Goal: Task Accomplishment & Management: Use online tool/utility

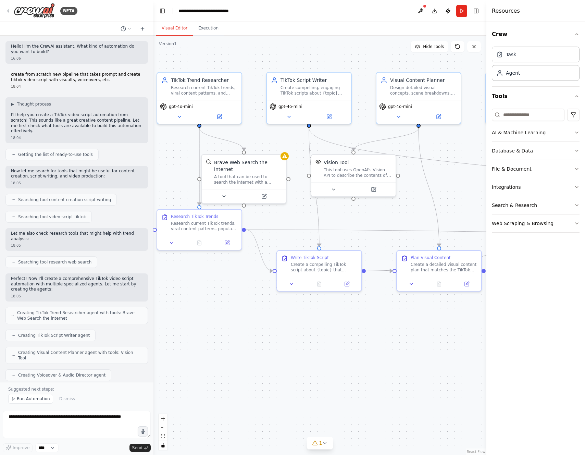
scroll to position [1100, 0]
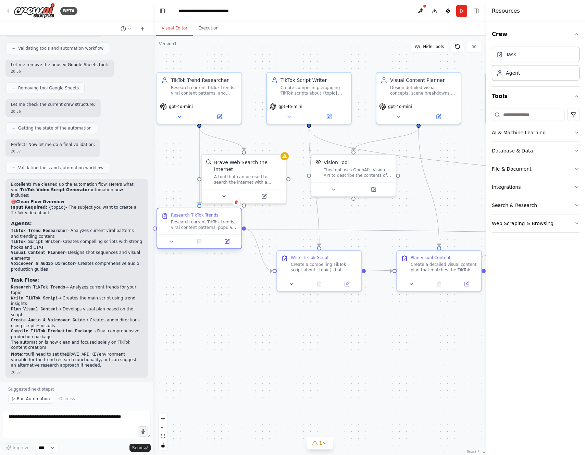
click at [226, 218] on div "Research TikTok Trends" at bounding box center [204, 214] width 66 height 5
click at [169, 241] on icon at bounding box center [171, 241] width 5 height 5
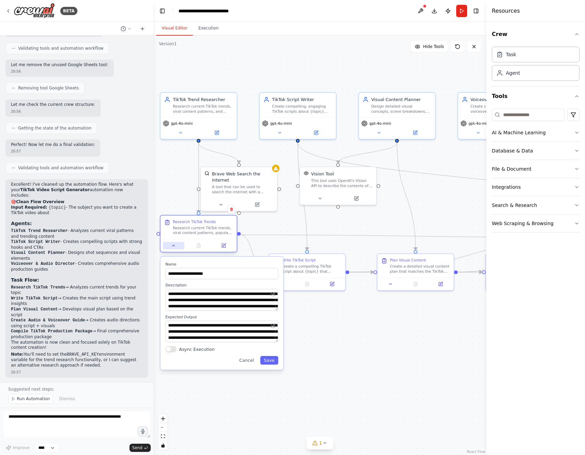
click at [174, 247] on icon at bounding box center [173, 245] width 5 height 5
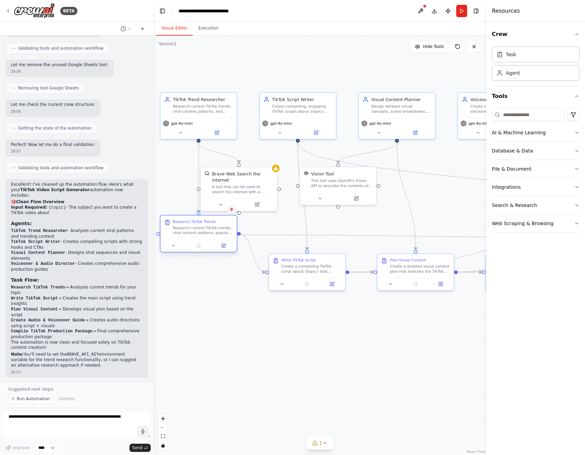
click at [214, 235] on div "Research current TikTok trends, viral content patterns, popular hashtags, and s…" at bounding box center [203, 230] width 60 height 10
click at [206, 230] on div "Research current TikTok trends, viral content patterns, popular hashtags, and s…" at bounding box center [203, 230] width 60 height 10
click at [223, 247] on icon at bounding box center [224, 246] width 4 height 4
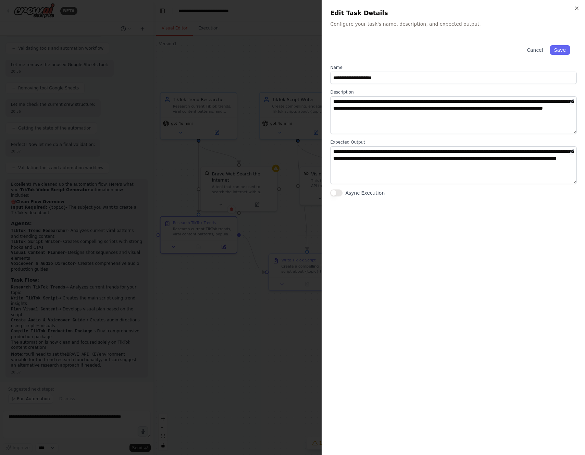
click at [287, 216] on div at bounding box center [292, 227] width 585 height 455
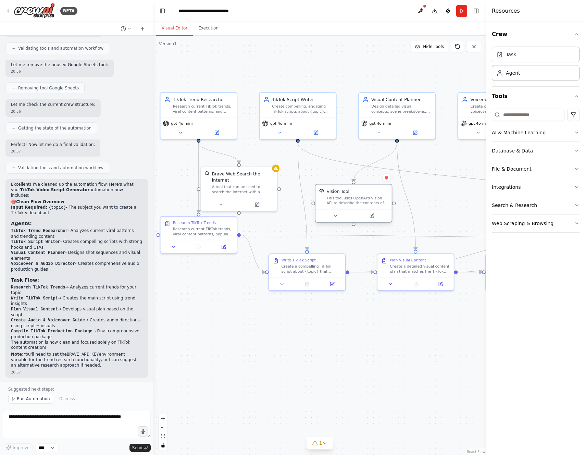
drag, startPoint x: 338, startPoint y: 189, endPoint x: 352, endPoint y: 210, distance: 25.2
click at [352, 210] on div "Vision Tool This tool uses OpenAI's Vision API to describe the contents of an i…" at bounding box center [353, 203] width 77 height 39
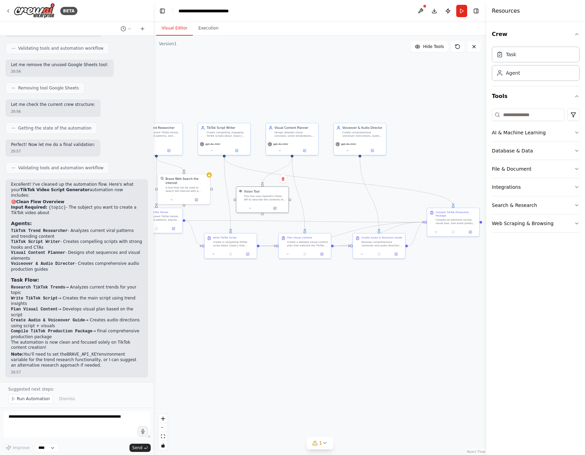
drag, startPoint x: 440, startPoint y: 197, endPoint x: 374, endPoint y: 201, distance: 66.3
click at [374, 201] on div ".deletable-edge-delete-btn { width: 20px; height: 20px; border: 0px solid #ffff…" at bounding box center [319, 245] width 333 height 419
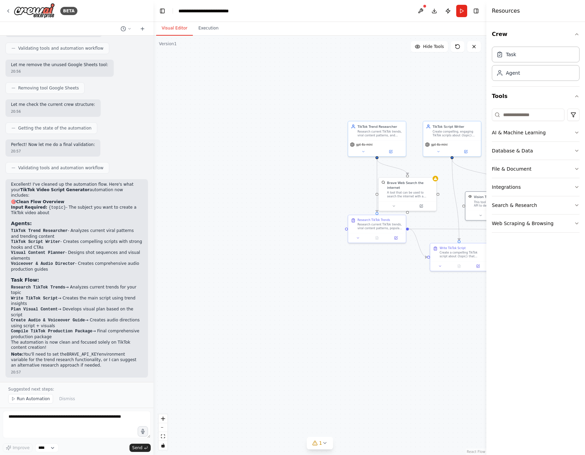
drag, startPoint x: 270, startPoint y: 335, endPoint x: 470, endPoint y: 335, distance: 200.4
click at [470, 335] on div ".deletable-edge-delete-btn { width: 20px; height: 20px; border: 0px solid #ffff…" at bounding box center [319, 245] width 333 height 419
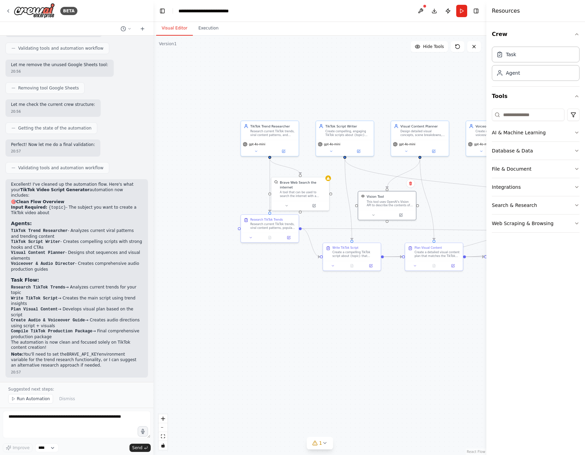
drag, startPoint x: 415, startPoint y: 325, endPoint x: 256, endPoint y: 319, distance: 158.7
click at [256, 319] on div ".deletable-edge-delete-btn { width: 20px; height: 20px; border: 0px solid #ffff…" at bounding box center [319, 245] width 333 height 419
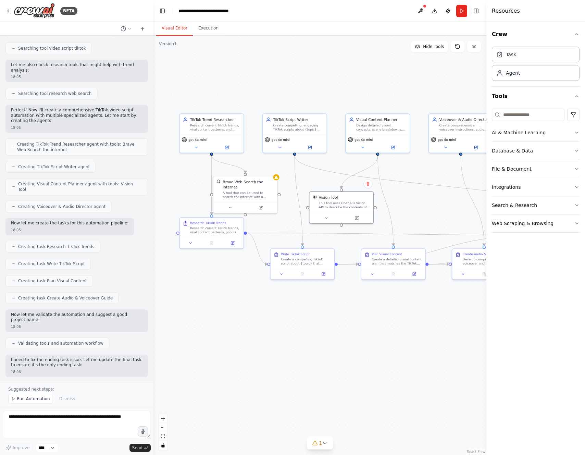
scroll to position [0, 0]
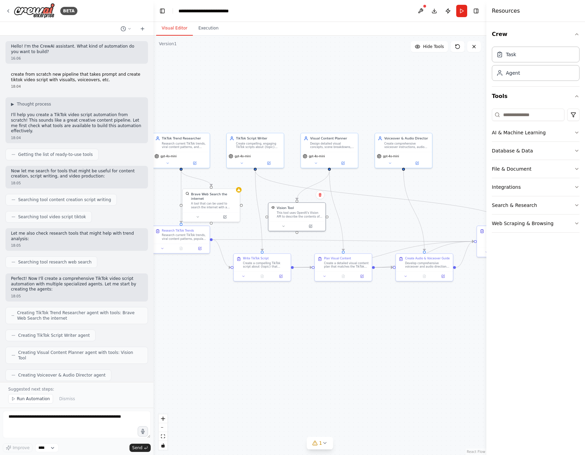
drag, startPoint x: 385, startPoint y: 211, endPoint x: 372, endPoint y: 229, distance: 22.2
click at [372, 229] on div ".deletable-edge-delete-btn { width: 20px; height: 20px; border: 0px solid #ffff…" at bounding box center [319, 245] width 333 height 419
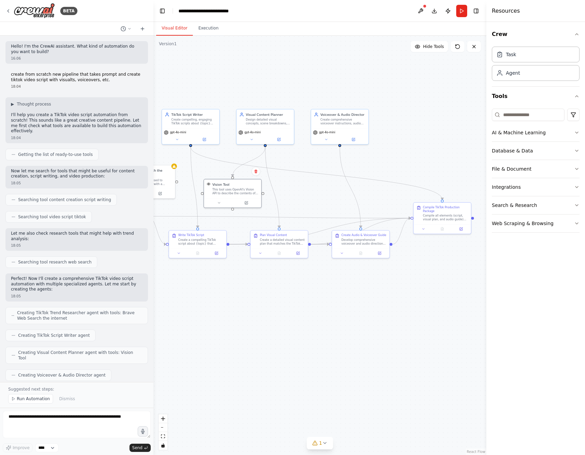
drag, startPoint x: 387, startPoint y: 243, endPoint x: 281, endPoint y: 199, distance: 115.4
click at [280, 199] on div ".deletable-edge-delete-btn { width: 20px; height: 20px; border: 0px solid #ffff…" at bounding box center [319, 245] width 333 height 419
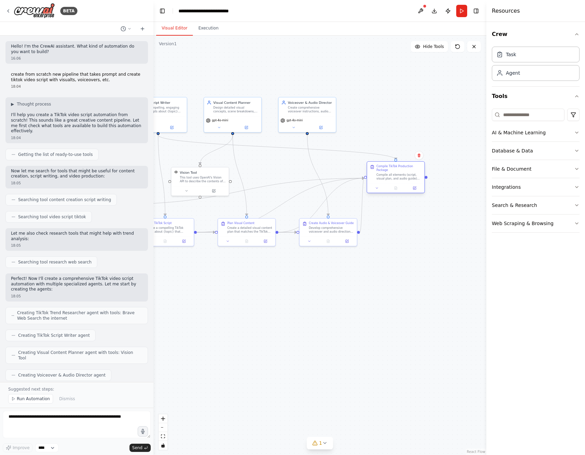
drag, startPoint x: 395, startPoint y: 205, endPoint x: 384, endPoint y: 175, distance: 31.4
click at [384, 175] on div "Compile all elements (script, visual plan, and audio guide) into a comprehensiv…" at bounding box center [399, 177] width 45 height 8
click at [377, 231] on div ".deletable-edge-delete-btn { width: 20px; height: 20px; border: 0px solid #ffff…" at bounding box center [319, 245] width 333 height 419
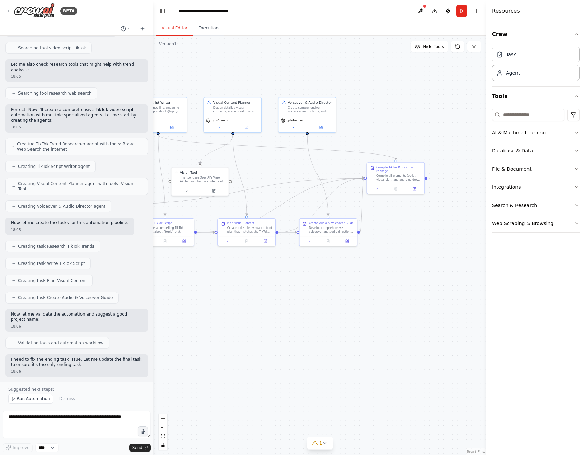
scroll to position [188, 0]
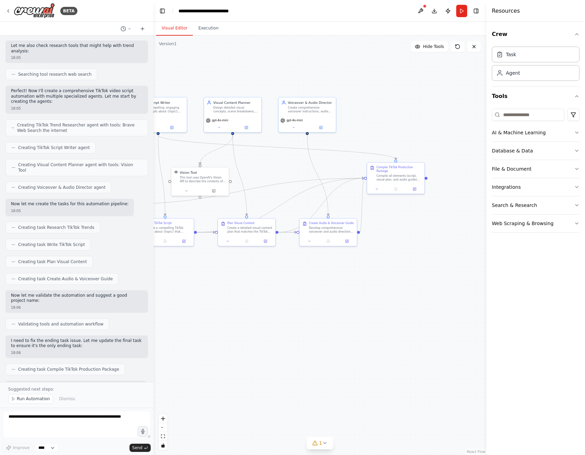
click at [35, 259] on span "Creating task Plan Visual Content" at bounding box center [52, 261] width 69 height 5
click at [14, 243] on icon at bounding box center [13, 245] width 4 height 4
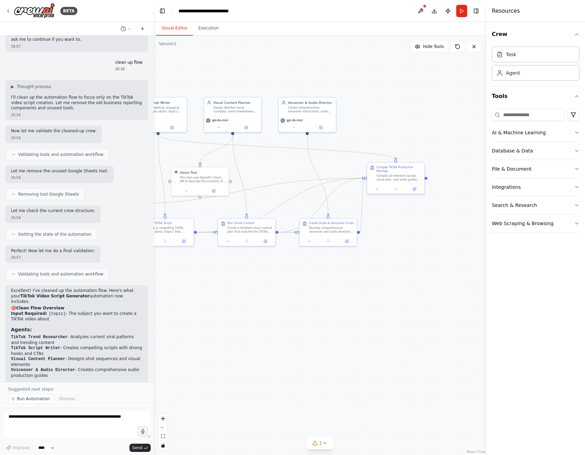
scroll to position [1100, 0]
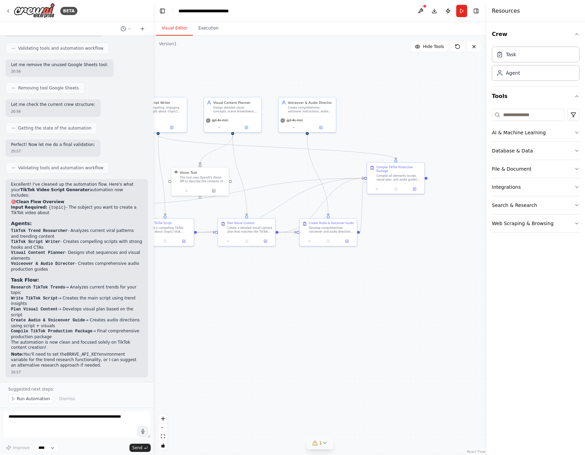
click at [320, 449] on button "1" at bounding box center [320, 443] width 26 height 13
click at [299, 393] on div ".deletable-edge-delete-btn { width: 20px; height: 20px; border: 0px solid #ffff…" at bounding box center [319, 245] width 333 height 419
click at [393, 407] on icon at bounding box center [394, 406] width 5 height 5
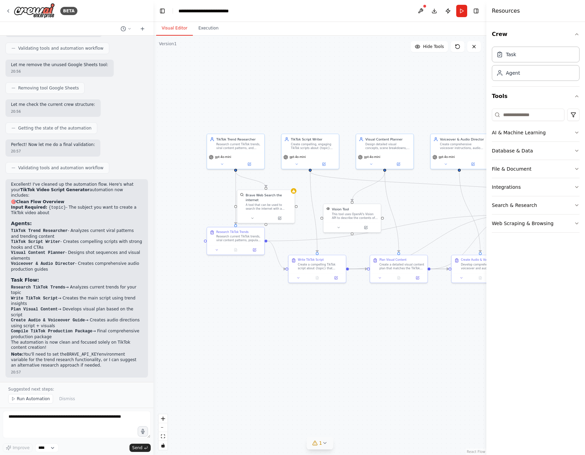
drag, startPoint x: 241, startPoint y: 269, endPoint x: 393, endPoint y: 306, distance: 156.7
click at [393, 306] on div ".deletable-edge-delete-btn { width: 20px; height: 20px; border: 0px solid #ffff…" at bounding box center [319, 245] width 333 height 419
drag, startPoint x: 266, startPoint y: 202, endPoint x: 270, endPoint y: 190, distance: 12.2
click at [270, 190] on div "Brave Web Search the internet A tool that can be used to search the internet wi…" at bounding box center [290, 196] width 46 height 18
click at [265, 191] on div "Brave Web Search the internet" at bounding box center [271, 186] width 46 height 9
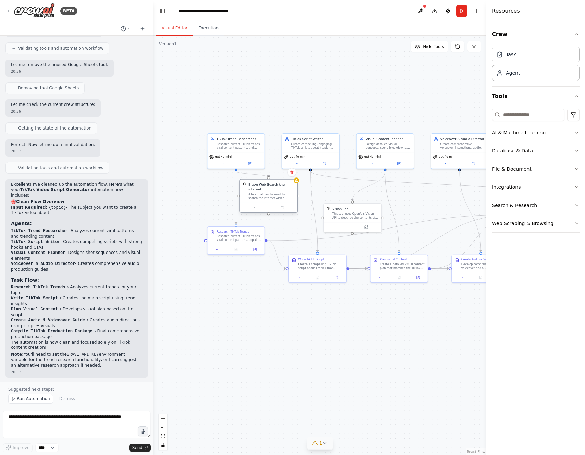
click at [265, 191] on div "Brave Web Search the internet" at bounding box center [271, 186] width 46 height 9
click at [286, 196] on div "A tool that can be used to search the internet with a search_query." at bounding box center [271, 197] width 46 height 8
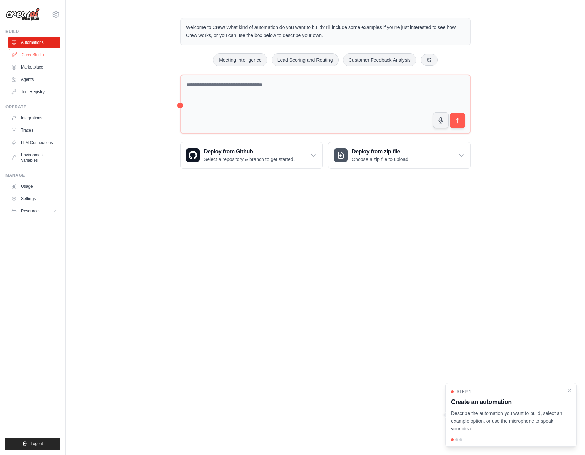
click at [28, 57] on link "Crew Studio" at bounding box center [35, 54] width 52 height 11
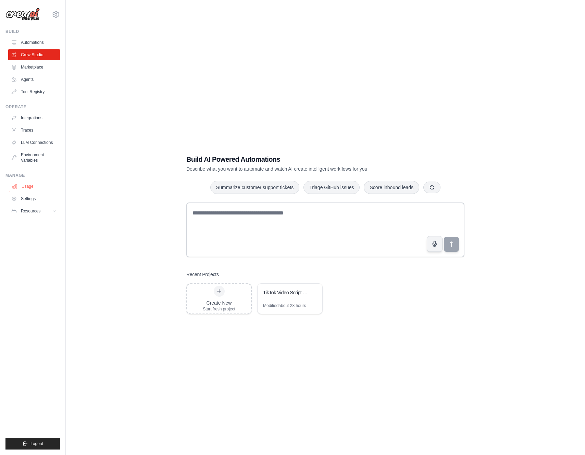
click at [32, 189] on link "Usage" at bounding box center [35, 186] width 52 height 11
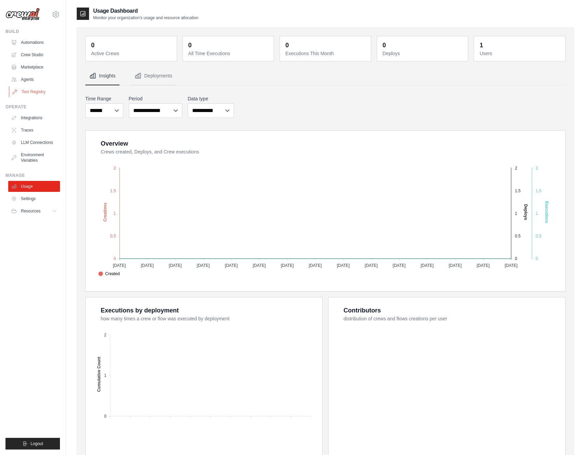
click at [38, 88] on link "Tool Registry" at bounding box center [35, 91] width 52 height 11
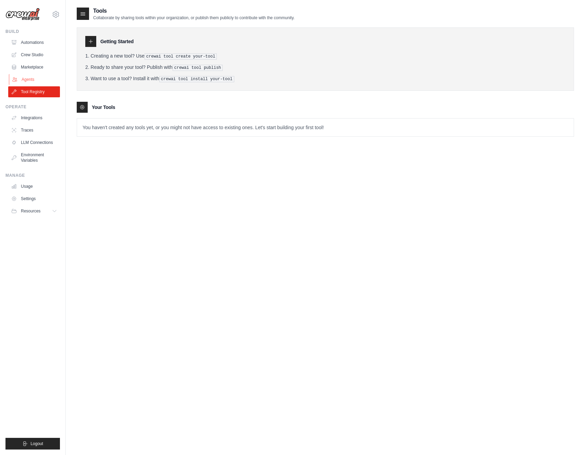
click at [28, 80] on link "Agents" at bounding box center [35, 79] width 52 height 11
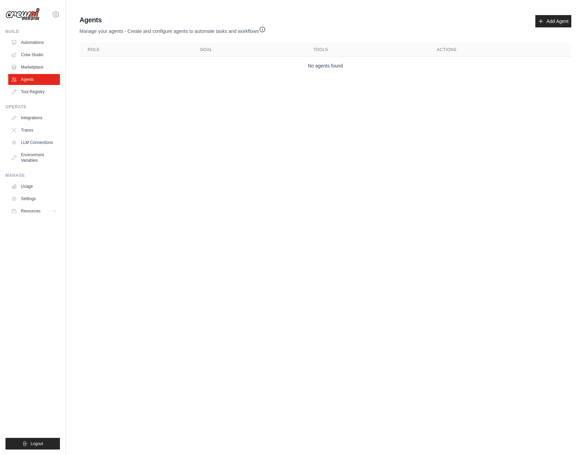
click at [39, 61] on ul "Automations Crew Studio Marketplace Agents Tool Registry" at bounding box center [34, 67] width 52 height 60
click at [31, 66] on link "Marketplace" at bounding box center [35, 67] width 52 height 11
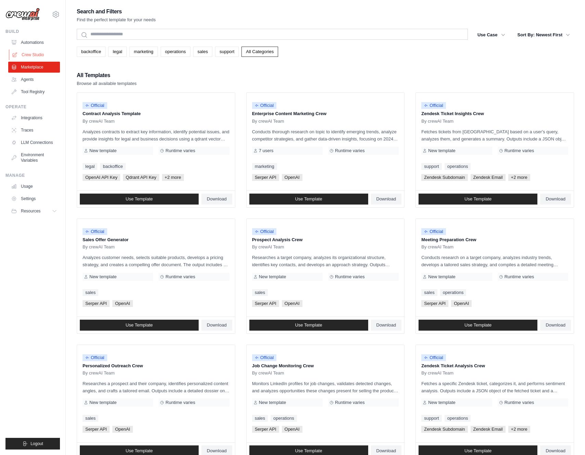
click at [34, 51] on link "Crew Studio" at bounding box center [35, 54] width 52 height 11
click at [35, 55] on link "Crew Studio" at bounding box center [35, 54] width 52 height 11
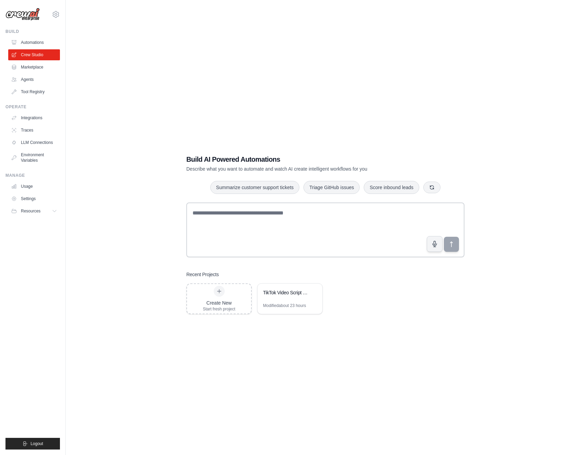
click at [242, 178] on div "Build AI Powered Automations Describe what you want to automate and watch AI cr…" at bounding box center [325, 235] width 295 height 182
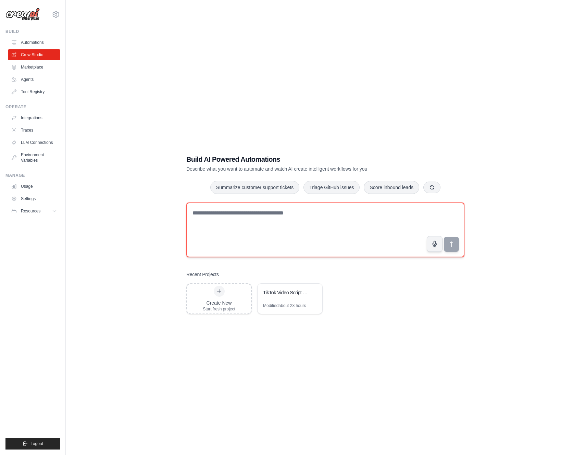
click at [325, 223] on textarea at bounding box center [325, 229] width 278 height 55
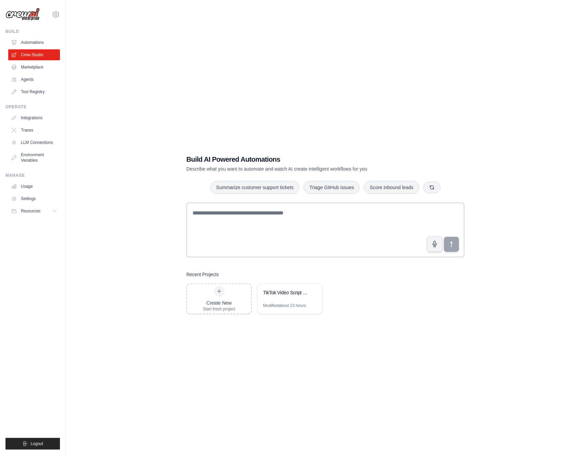
click at [166, 265] on div "Build AI Powered Automations Describe what you want to automate and watch AI cr…" at bounding box center [325, 234] width 497 height 455
click at [287, 295] on div "TikTok Video Script Generator" at bounding box center [286, 292] width 47 height 7
click at [47, 68] on link "Marketplace" at bounding box center [35, 67] width 52 height 11
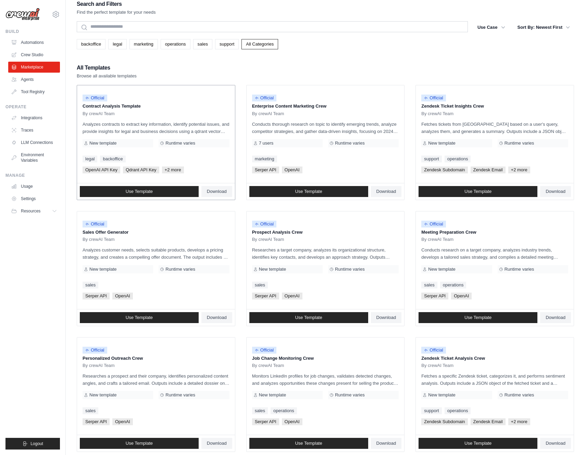
scroll to position [9, 0]
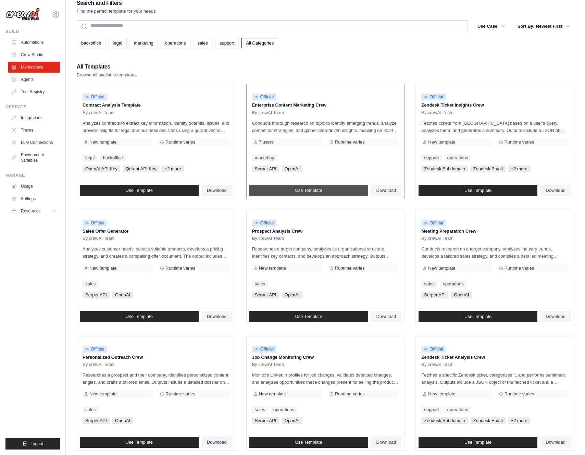
click at [330, 192] on link "Use Template" at bounding box center [308, 190] width 119 height 11
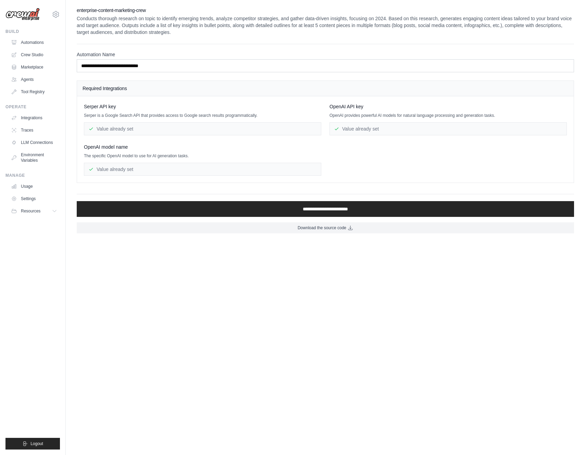
scroll to position [9, 0]
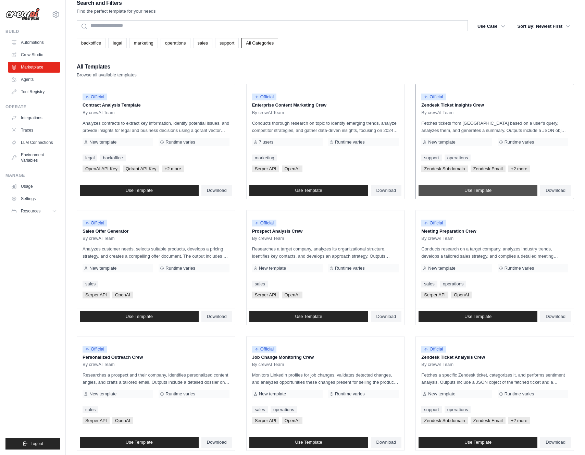
click at [465, 190] on span "Use Template" at bounding box center [478, 190] width 27 height 5
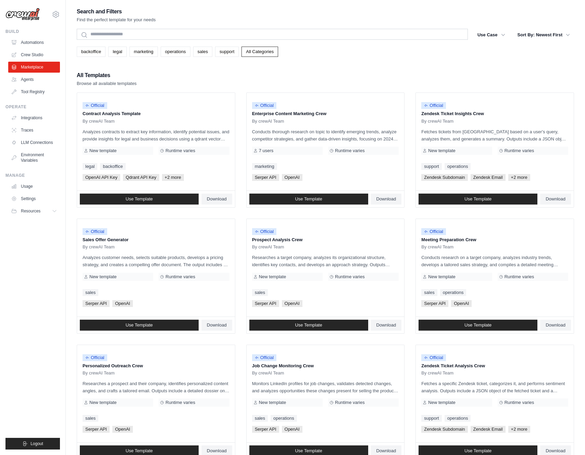
scroll to position [9, 0]
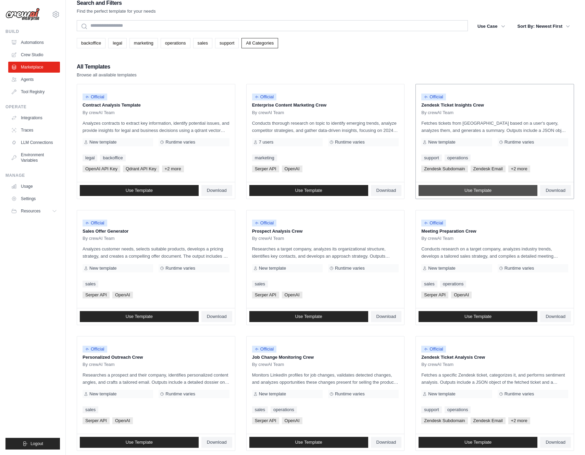
click at [478, 194] on link "Use Template" at bounding box center [478, 190] width 119 height 11
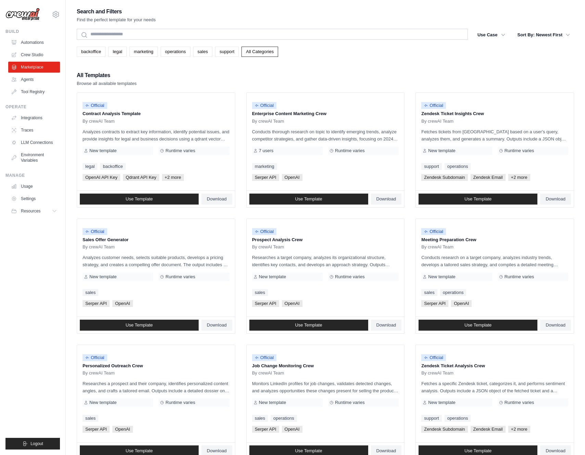
scroll to position [9, 0]
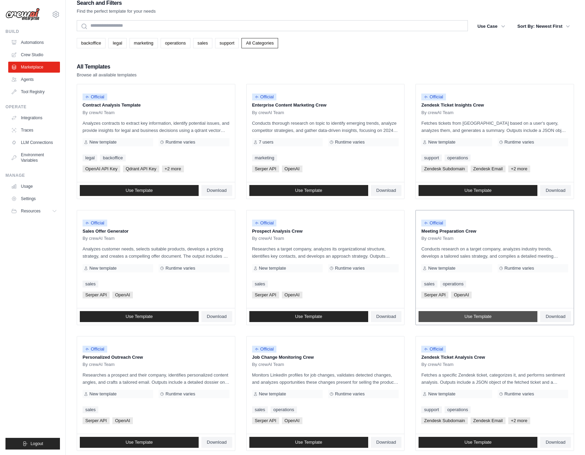
click at [439, 314] on link "Use Template" at bounding box center [478, 316] width 119 height 11
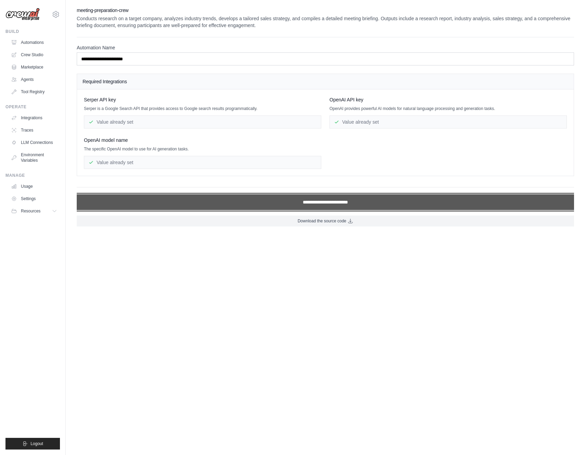
click at [279, 202] on input "**********" at bounding box center [325, 202] width 497 height 16
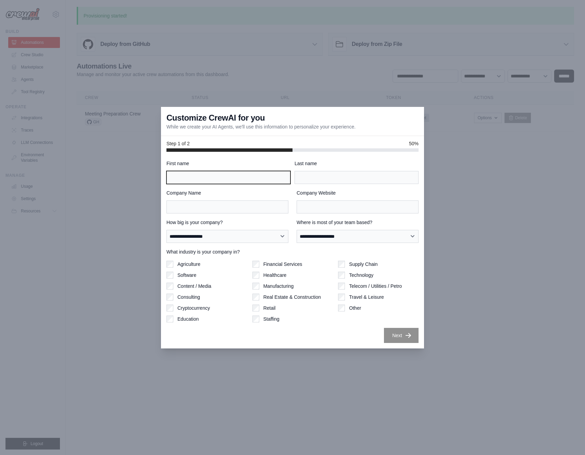
click at [263, 173] on input "First name" at bounding box center [229, 177] width 124 height 13
type input "*"
click at [354, 182] on input "Last name" at bounding box center [357, 177] width 124 height 13
type input "*"
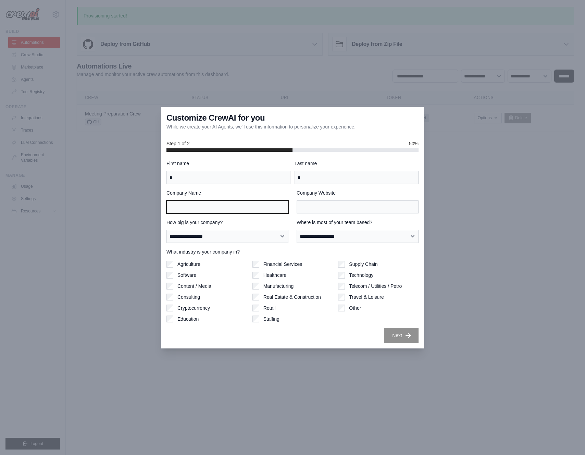
click at [239, 210] on input "Company Name" at bounding box center [228, 206] width 122 height 13
type input "**"
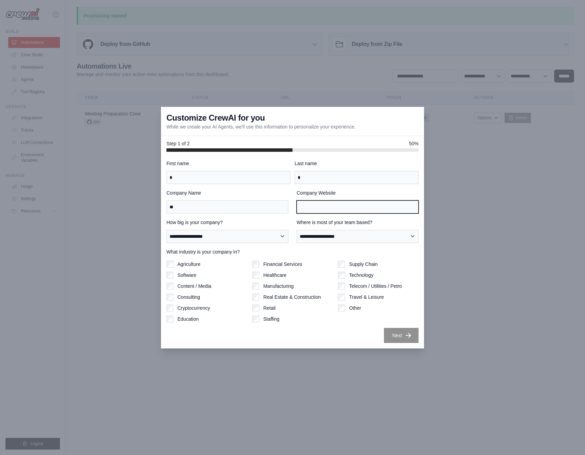
click at [335, 211] on input "Company Website" at bounding box center [358, 206] width 122 height 13
type input "**"
click at [355, 275] on label "Technology" at bounding box center [361, 275] width 24 height 7
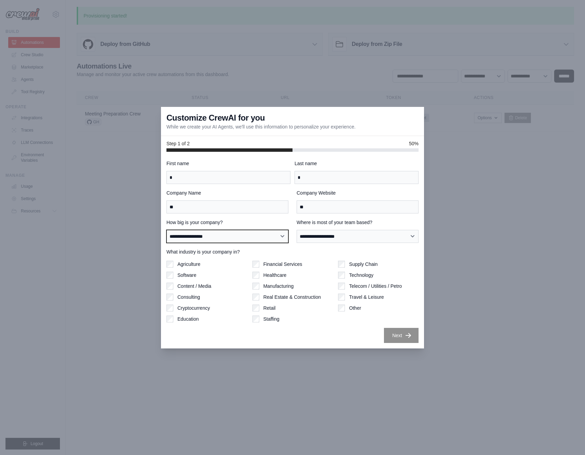
click at [266, 240] on select "**********" at bounding box center [228, 236] width 122 height 13
select select "**********"
click at [167, 230] on select "**********" at bounding box center [228, 236] width 122 height 13
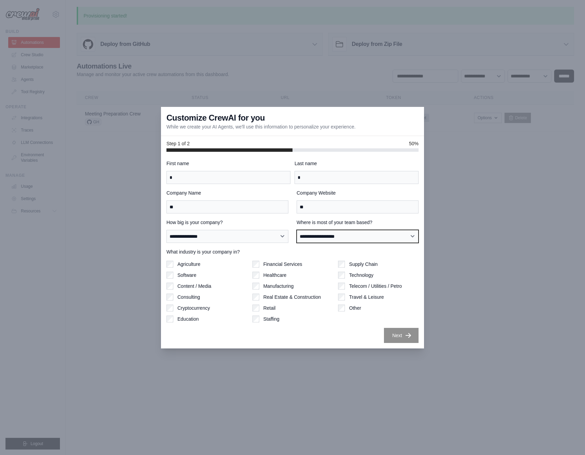
click at [314, 240] on select "**********" at bounding box center [358, 236] width 122 height 13
select select "******"
click at [297, 230] on select "**********" at bounding box center [358, 236] width 122 height 13
click at [393, 329] on button "Next" at bounding box center [401, 335] width 35 height 15
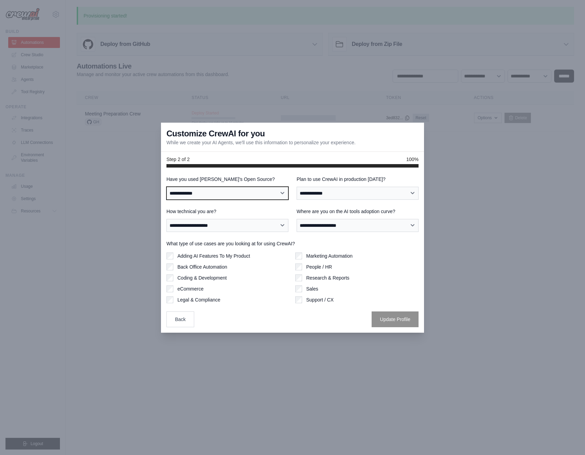
click at [247, 194] on select "**********" at bounding box center [228, 193] width 122 height 13
select select "**********"
click at [167, 187] on select "**********" at bounding box center [228, 193] width 122 height 13
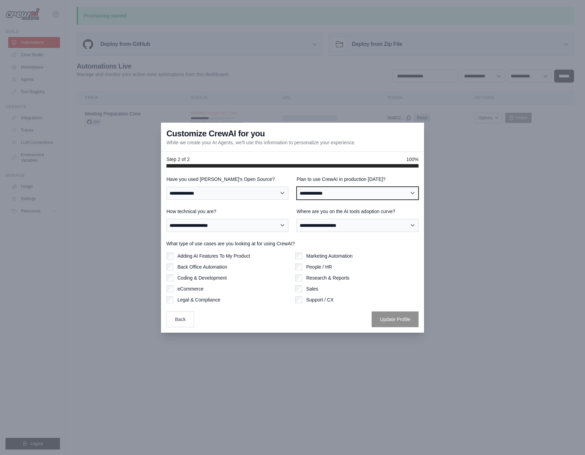
click at [325, 194] on select "**********" at bounding box center [358, 193] width 122 height 13
select select "*****"
click at [297, 187] on select "**********" at bounding box center [358, 193] width 122 height 13
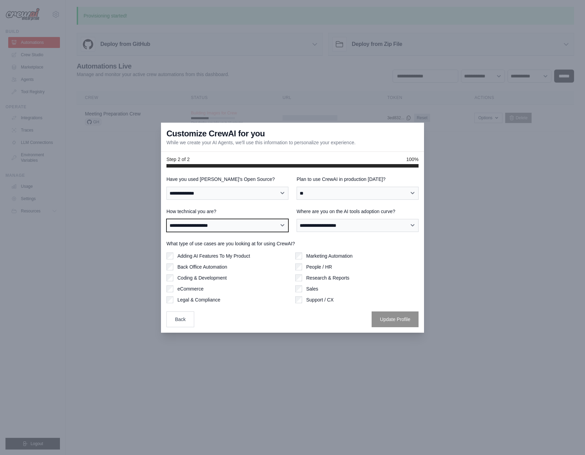
click at [229, 220] on select "**********" at bounding box center [228, 225] width 122 height 13
select select "**********"
click at [167, 219] on select "**********" at bounding box center [228, 225] width 122 height 13
click at [318, 266] on label "People / HR" at bounding box center [319, 266] width 26 height 7
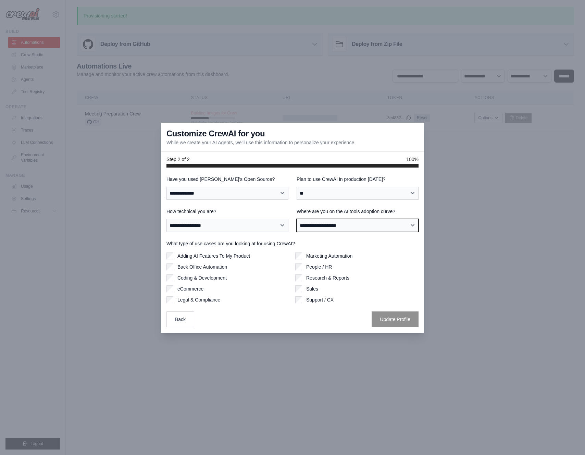
click at [350, 228] on select "**********" at bounding box center [358, 225] width 122 height 13
select select "**********"
click at [297, 219] on select "**********" at bounding box center [358, 225] width 122 height 13
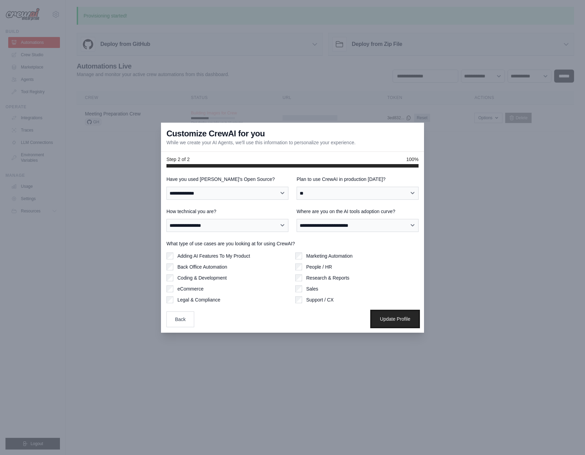
click at [392, 318] on button "Update Profile" at bounding box center [395, 319] width 47 height 16
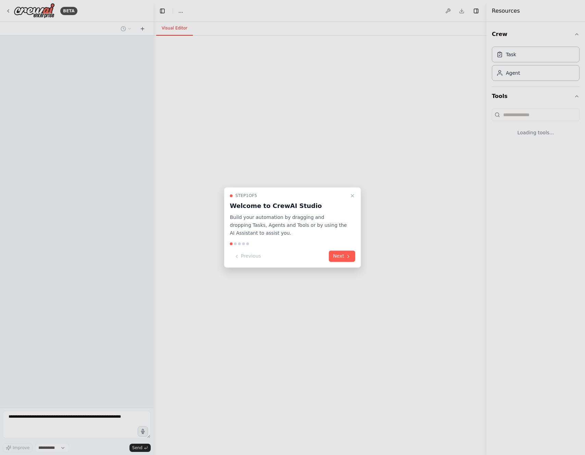
select select "****"
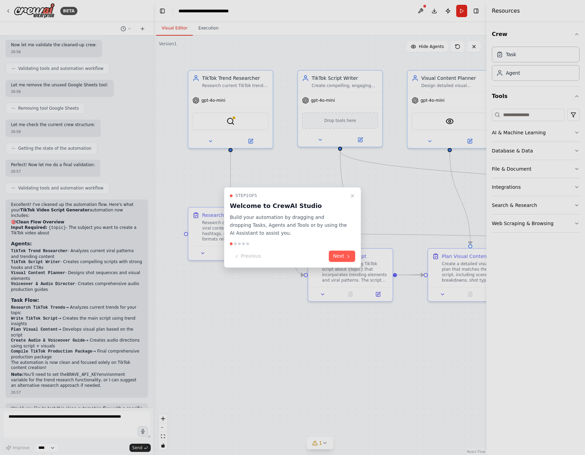
scroll to position [1075, 0]
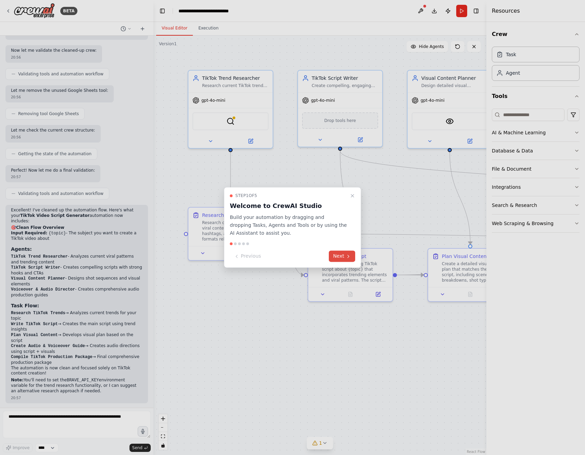
click at [347, 258] on icon at bounding box center [348, 256] width 5 height 5
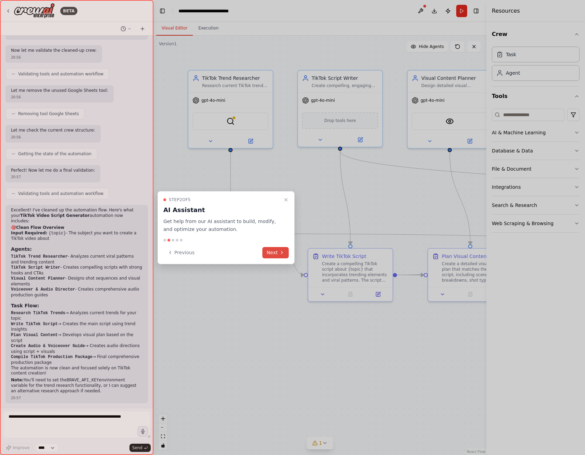
click at [347, 258] on div at bounding box center [292, 227] width 585 height 455
click at [282, 255] on icon at bounding box center [281, 252] width 5 height 5
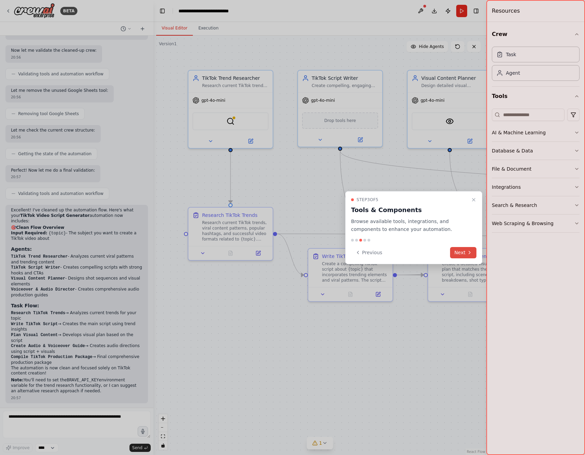
click at [461, 255] on button "Next" at bounding box center [463, 252] width 26 height 11
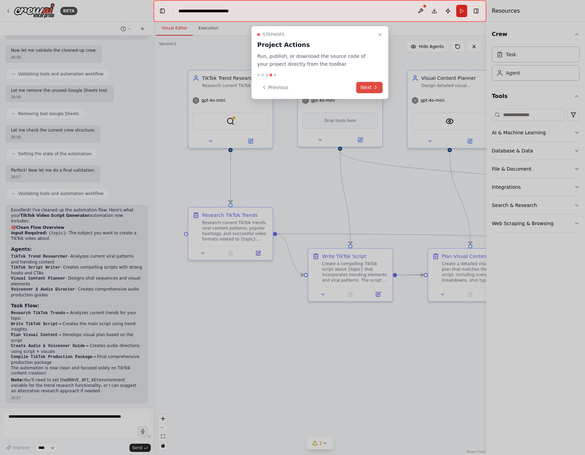
click at [371, 85] on button "Next" at bounding box center [369, 87] width 26 height 11
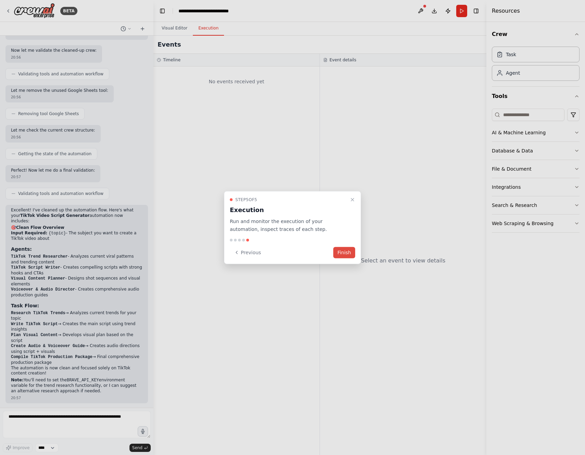
click at [348, 252] on button "Finish" at bounding box center [344, 252] width 22 height 11
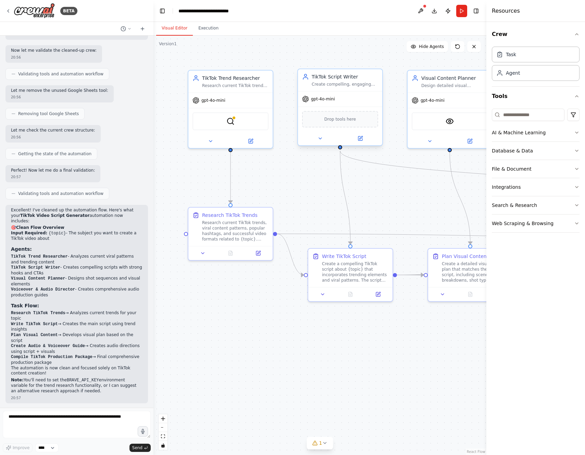
click at [343, 77] on div "TikTok Script Writer" at bounding box center [345, 76] width 66 height 7
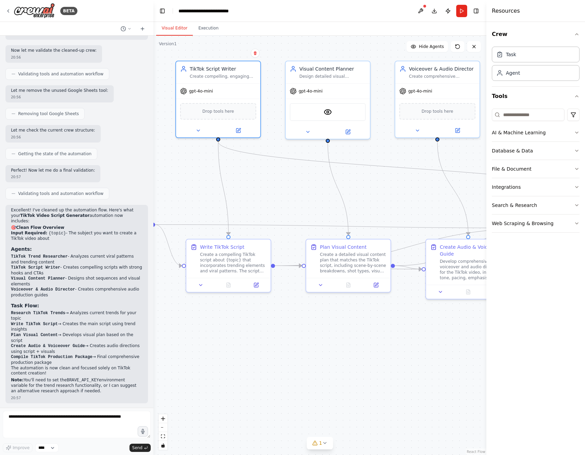
drag, startPoint x: 405, startPoint y: 193, endPoint x: 244, endPoint y: 165, distance: 164.2
click at [244, 165] on div ".deletable-edge-delete-btn { width: 20px; height: 20px; border: 0px solid #ffff…" at bounding box center [319, 245] width 333 height 419
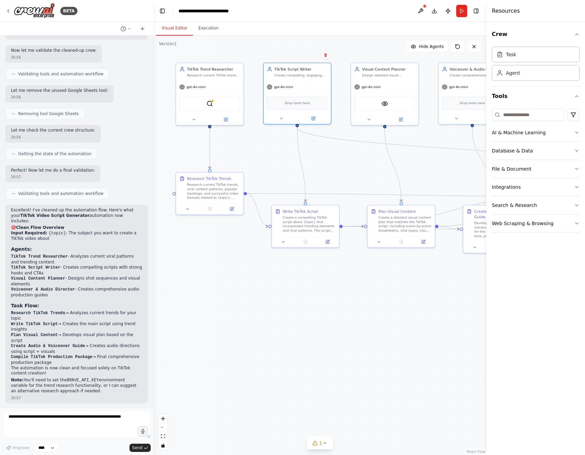
drag, startPoint x: 252, startPoint y: 171, endPoint x: 350, endPoint y: 167, distance: 98.1
click at [350, 167] on div ".deletable-edge-delete-btn { width: 20px; height: 20px; border: 0px solid #ffff…" at bounding box center [319, 245] width 333 height 419
drag, startPoint x: 395, startPoint y: 128, endPoint x: 346, endPoint y: 201, distance: 88.5
click at [346, 201] on div "New Task Task description" at bounding box center [357, 197] width 69 height 30
drag, startPoint x: 384, startPoint y: 126, endPoint x: 355, endPoint y: 184, distance: 64.5
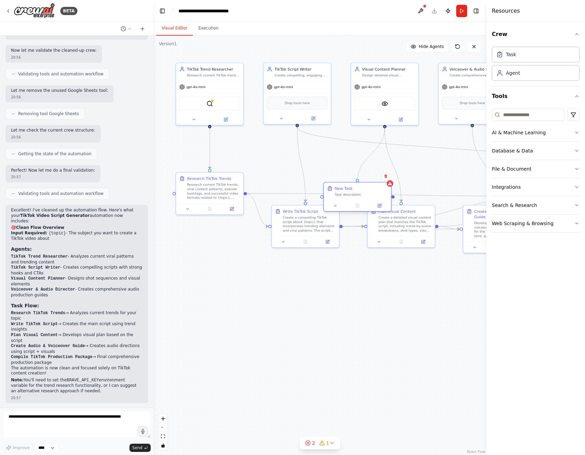
click at [355, 184] on div "TikTok Trend Researcher Research current TikTok trends, viral content patterns,…" at bounding box center [281, 202] width 266 height 335
drag, startPoint x: 363, startPoint y: 188, endPoint x: 364, endPoint y: 297, distance: 109.0
click at [364, 290] on div "New Task" at bounding box center [361, 286] width 53 height 5
drag, startPoint x: 364, startPoint y: 297, endPoint x: 348, endPoint y: 273, distance: 28.5
click at [348, 273] on div "New Task" at bounding box center [344, 275] width 53 height 5
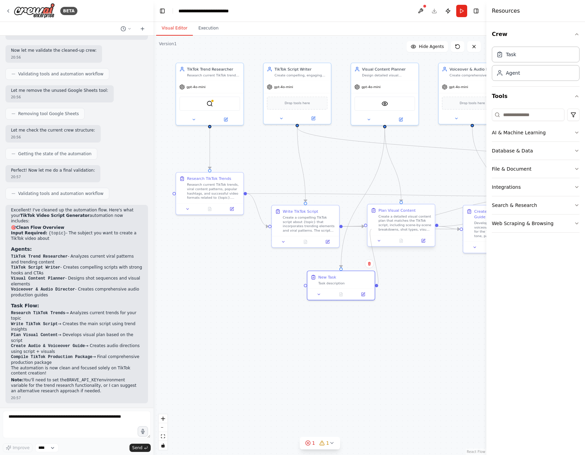
drag, startPoint x: 377, startPoint y: 286, endPoint x: 370, endPoint y: 229, distance: 57.2
click at [370, 229] on div "TikTok Trend Researcher Research current TikTok trends, viral content patterns,…" at bounding box center [281, 202] width 266 height 335
drag, startPoint x: 354, startPoint y: 291, endPoint x: 349, endPoint y: 172, distance: 118.3
click at [349, 172] on button at bounding box center [357, 173] width 19 height 7
click at [385, 126] on div at bounding box center [384, 125] width 3 height 3
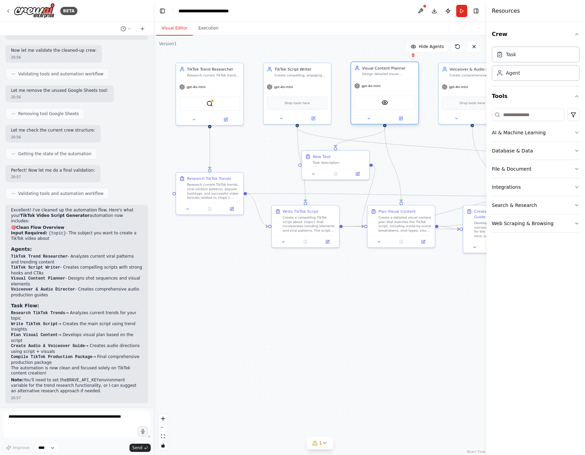
click at [361, 123] on div at bounding box center [384, 118] width 67 height 11
click at [364, 118] on button at bounding box center [369, 118] width 31 height 7
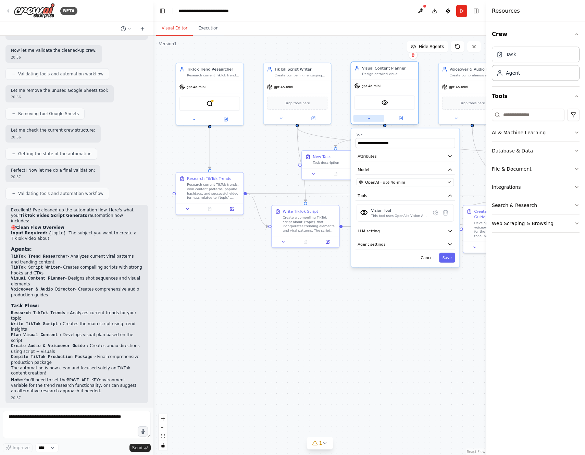
click at [364, 118] on button at bounding box center [369, 118] width 31 height 7
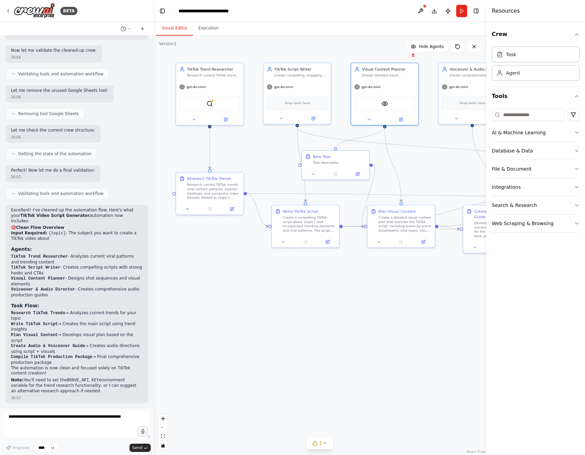
click at [334, 147] on circle "Edge from fd625f77-3f35-41b1-b363-763769cc17d9 to f065d555-5330-4031-84f4-4af3d…" at bounding box center [335, 144] width 5 height 5
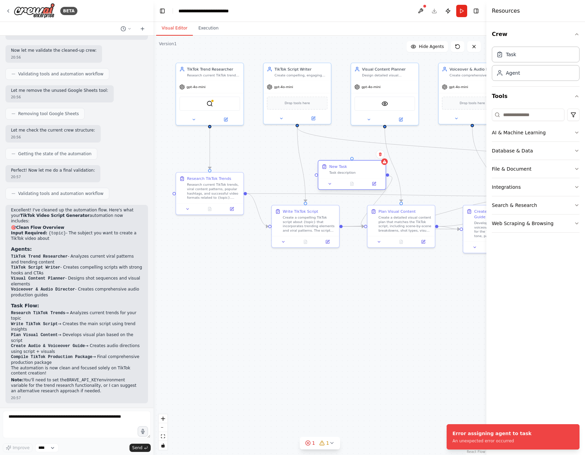
drag, startPoint x: 335, startPoint y: 149, endPoint x: 351, endPoint y: 158, distance: 18.5
click at [351, 160] on div "New Task Task description" at bounding box center [352, 175] width 69 height 30
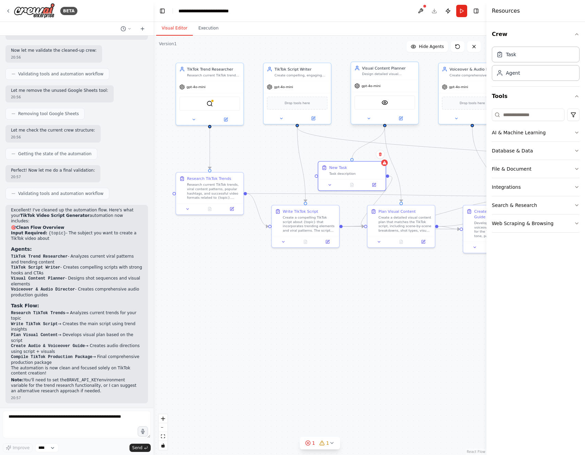
drag, startPoint x: 352, startPoint y: 158, endPoint x: 385, endPoint y: 127, distance: 45.6
click at [385, 127] on div "TikTok Trend Researcher Research current TikTok trends, viral content patterns,…" at bounding box center [281, 202] width 266 height 335
drag, startPoint x: 385, startPoint y: 127, endPoint x: 350, endPoint y: 160, distance: 48.0
click at [350, 160] on div "TikTok Trend Researcher Research current TikTok trends, viral content patterns,…" at bounding box center [281, 202] width 266 height 335
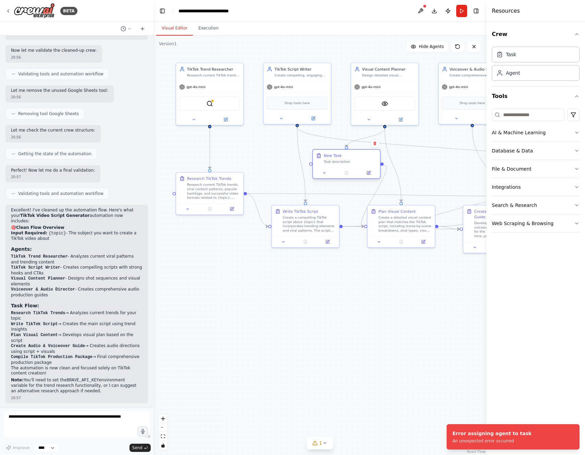
drag, startPoint x: 361, startPoint y: 169, endPoint x: 351, endPoint y: 159, distance: 15.0
click at [351, 159] on div "New Task Task description" at bounding box center [350, 158] width 53 height 11
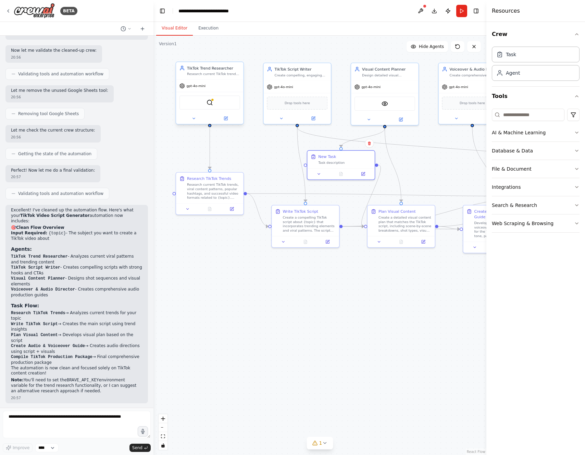
click at [209, 127] on div at bounding box center [209, 125] width 3 height 3
drag, startPoint x: 209, startPoint y: 127, endPoint x: 400, endPoint y: 202, distance: 205.9
click at [400, 202] on div "TikTok Trend Researcher Research current TikTok trends, viral content patterns,…" at bounding box center [281, 202] width 266 height 335
drag, startPoint x: 209, startPoint y: 125, endPoint x: 369, endPoint y: 227, distance: 189.5
click at [369, 227] on div "TikTok Trend Researcher Research current TikTok trends, viral content patterns,…" at bounding box center [281, 202] width 266 height 335
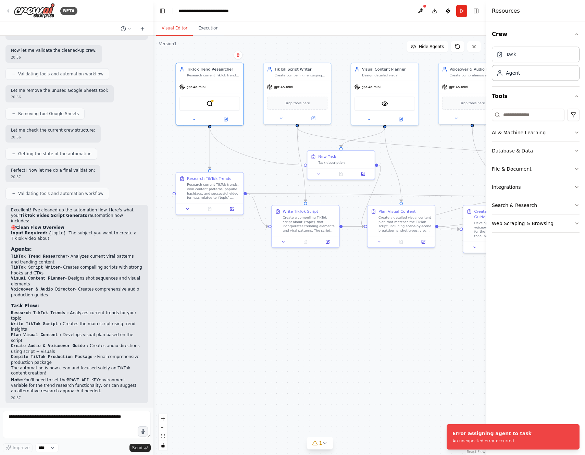
drag, startPoint x: 210, startPoint y: 124, endPoint x: 304, endPoint y: 163, distance: 101.7
click at [304, 163] on div ".deletable-edge-delete-btn { width: 20px; height: 20px; border: 0px solid #ffff…" at bounding box center [281, 202] width 266 height 335
click at [209, 127] on div ".deletable-edge-delete-btn { width: 20px; height: 20px; border: 0px solid #ffff…" at bounding box center [319, 245] width 333 height 419
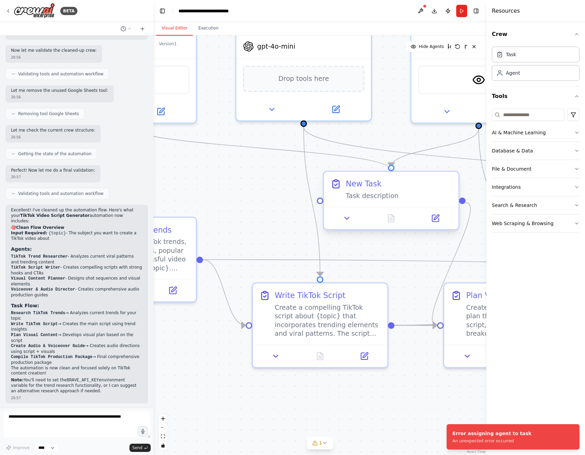
drag, startPoint x: 210, startPoint y: 125, endPoint x: 388, endPoint y: 170, distance: 183.4
click at [388, 170] on div ".deletable-edge-delete-btn { width: 20px; height: 20px; border: 0px solid #ffff…" at bounding box center [319, 245] width 333 height 419
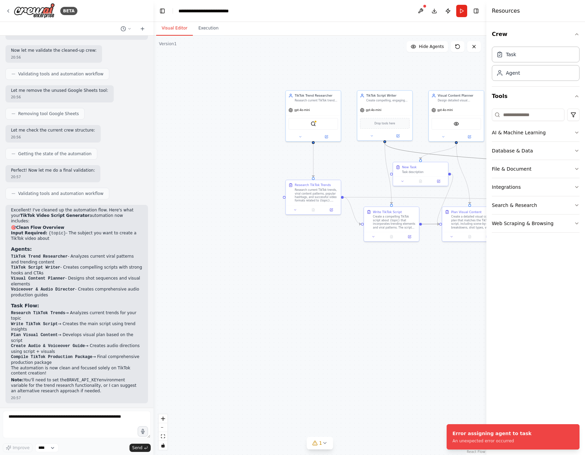
click at [441, 154] on icon "Edge from acf39495-e16f-49fc-a321-b3ff2600cbfd to df3f4dfa-63c6-42e0-8a75-8a3e2…" at bounding box center [506, 160] width 242 height 34
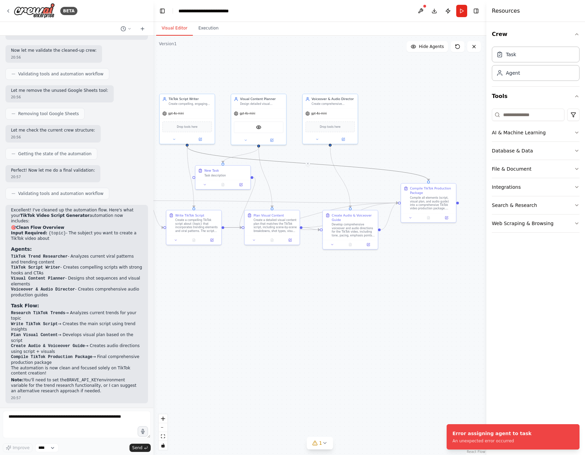
drag, startPoint x: 362, startPoint y: 279, endPoint x: 147, endPoint y: 286, distance: 215.3
click at [147, 286] on div "BETA Hello! I'm the CrewAI assistant. What kind of automation do you want to bu…" at bounding box center [292, 227] width 585 height 455
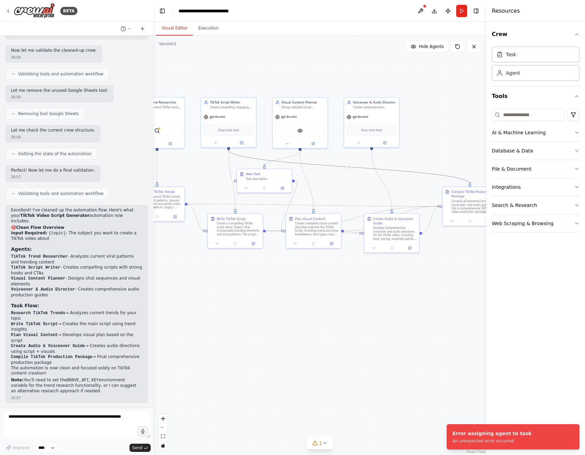
drag, startPoint x: 158, startPoint y: 286, endPoint x: 280, endPoint y: 292, distance: 121.8
click at [280, 292] on div ".deletable-edge-delete-btn { width: 20px; height: 20px; border: 0px solid #ffff…" at bounding box center [319, 245] width 333 height 419
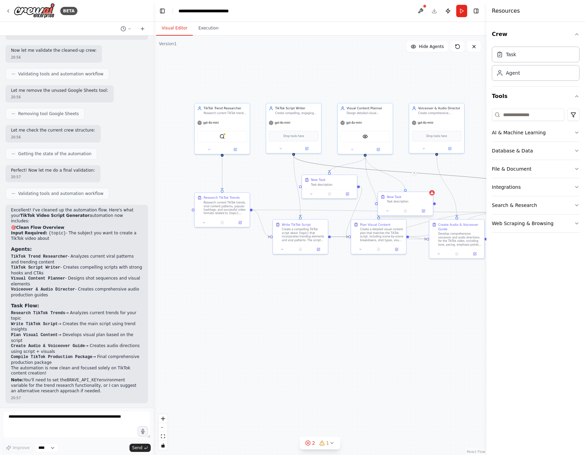
drag, startPoint x: 365, startPoint y: 155, endPoint x: 405, endPoint y: 194, distance: 56.0
click at [389, 194] on div "TikTok Trend Researcher Research current TikTok trends, viral content patterns,…" at bounding box center [280, 218] width 217 height 274
drag, startPoint x: 403, startPoint y: 199, endPoint x: 401, endPoint y: 184, distance: 15.7
click at [401, 184] on div "New Task Task description" at bounding box center [404, 185] width 44 height 9
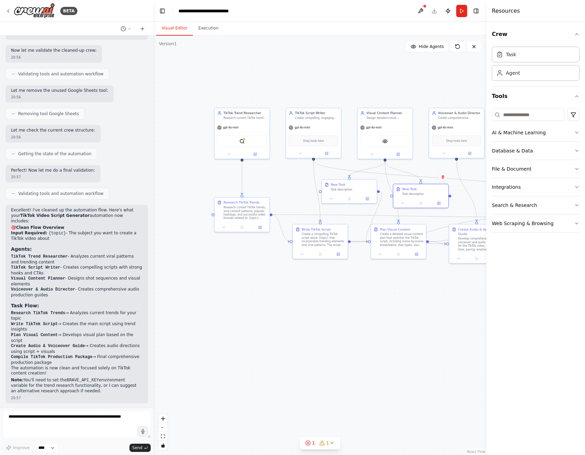
drag, startPoint x: 358, startPoint y: 187, endPoint x: 378, endPoint y: 192, distance: 19.7
click at [378, 192] on div ".deletable-edge-delete-btn { width: 20px; height: 20px; border: 0px solid #ffff…" at bounding box center [319, 245] width 333 height 419
drag, startPoint x: 320, startPoint y: 190, endPoint x: 450, endPoint y: 197, distance: 130.0
click at [409, 197] on div "TikTok Trend Researcher Research current TikTok trends, viral content patterns,…" at bounding box center [300, 222] width 217 height 274
click at [435, 184] on div "New Task Task description" at bounding box center [421, 195] width 56 height 24
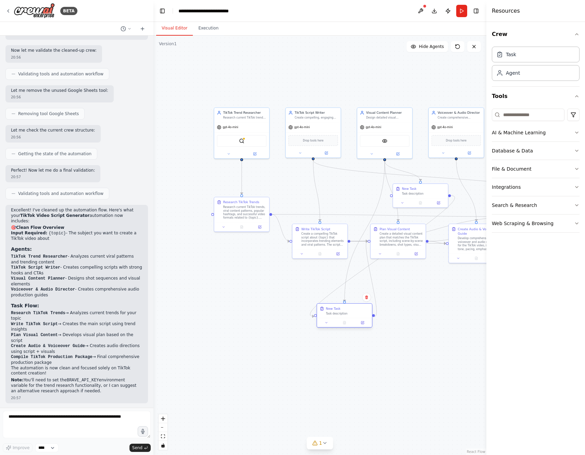
drag, startPoint x: 365, startPoint y: 190, endPoint x: 361, endPoint y: 314, distance: 123.4
click at [362, 314] on div "Task description" at bounding box center [348, 313] width 44 height 3
drag, startPoint x: 429, startPoint y: 193, endPoint x: 417, endPoint y: 312, distance: 119.8
click at [417, 312] on div "Task description" at bounding box center [411, 313] width 44 height 3
drag, startPoint x: 359, startPoint y: 314, endPoint x: 357, endPoint y: 300, distance: 14.5
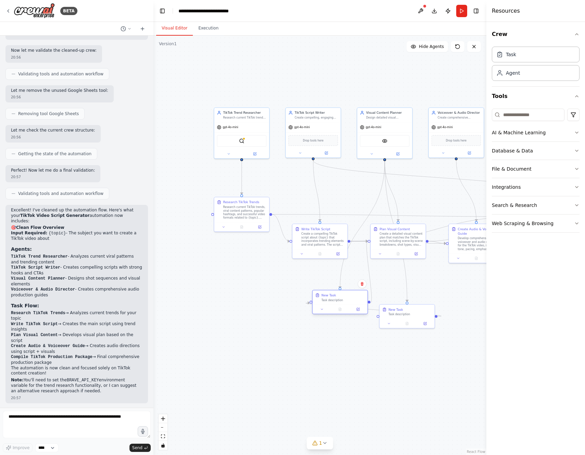
click at [357, 300] on div "Task description" at bounding box center [344, 299] width 44 height 3
drag, startPoint x: 398, startPoint y: 315, endPoint x: 398, endPoint y: 300, distance: 15.1
click at [398, 300] on div "New Task Task description" at bounding box center [407, 297] width 55 height 14
drag, startPoint x: 402, startPoint y: 298, endPoint x: 331, endPoint y: 195, distance: 125.7
click at [331, 195] on div "New Task Task description" at bounding box center [339, 194] width 44 height 9
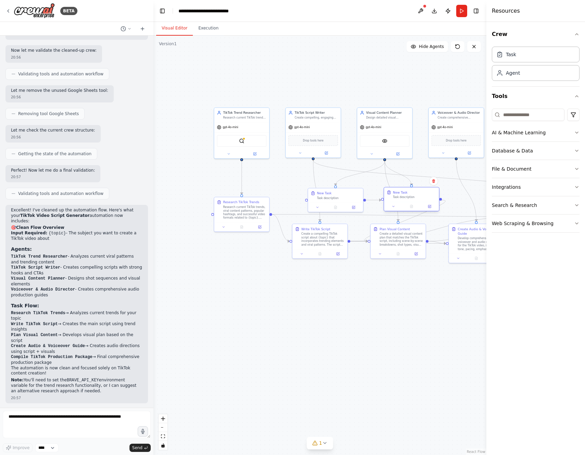
drag, startPoint x: 329, startPoint y: 304, endPoint x: 400, endPoint y: 201, distance: 125.1
click at [400, 201] on div "New Task Task description" at bounding box center [411, 194] width 55 height 14
drag, startPoint x: 412, startPoint y: 201, endPoint x: 426, endPoint y: 195, distance: 14.8
click at [426, 193] on div "New Task Task description" at bounding box center [429, 185] width 55 height 14
drag, startPoint x: 348, startPoint y: 200, endPoint x: 353, endPoint y: 192, distance: 9.5
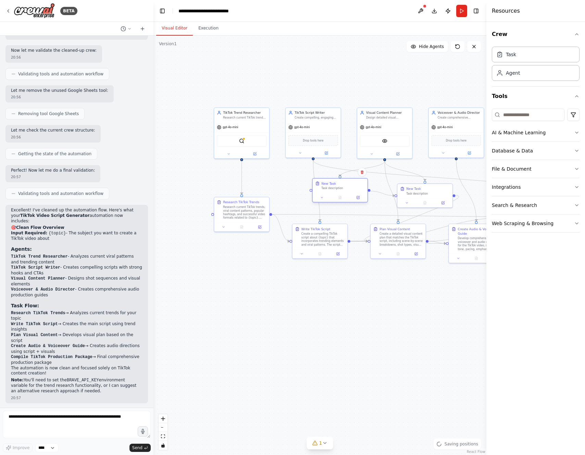
click at [353, 192] on div "New Task Task description" at bounding box center [339, 185] width 55 height 14
drag, startPoint x: 369, startPoint y: 191, endPoint x: 370, endPoint y: 242, distance: 51.1
click at [370, 242] on div "TikTok Trend Researcher Research current TikTok trends, viral content patterns,…" at bounding box center [300, 222] width 217 height 274
click at [368, 223] on icon "Edge from fbc2272d-0cb2-424e-a39e-dd143d82f7df to 58d34c4c-4165-41b2-9080-dffa8…" at bounding box center [369, 216] width 5 height 50
click at [381, 122] on div "gpt-4o-mini" at bounding box center [384, 127] width 55 height 10
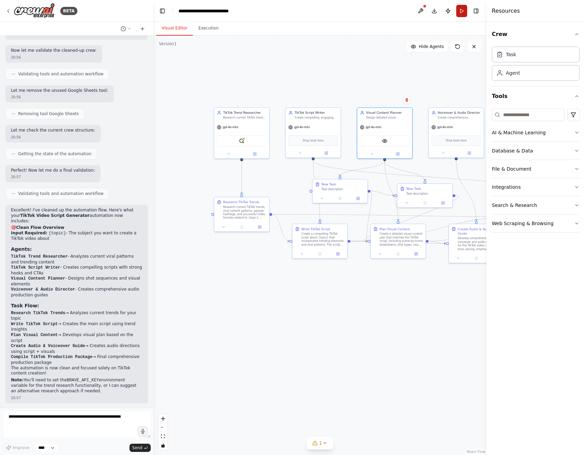
click at [460, 16] on button "Run" at bounding box center [461, 11] width 11 height 12
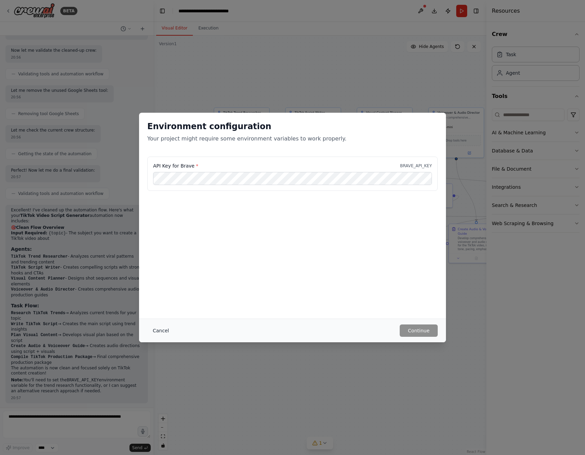
click at [159, 329] on button "Cancel" at bounding box center [160, 330] width 27 height 12
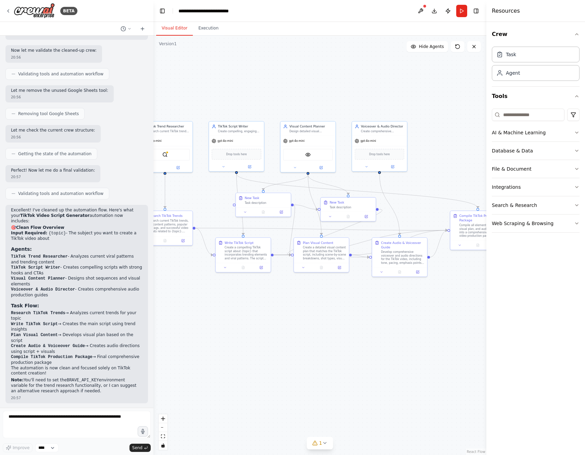
drag, startPoint x: 300, startPoint y: 195, endPoint x: 229, endPoint y: 207, distance: 72.2
click at [229, 207] on div ".deletable-edge-delete-btn { width: 20px; height: 20px; border: 0px solid #ffff…" at bounding box center [319, 245] width 333 height 419
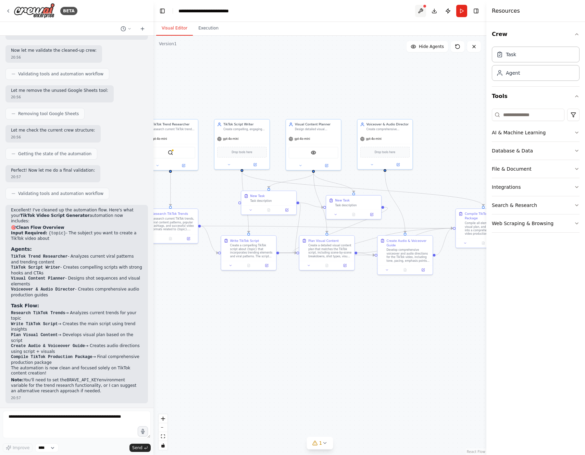
click at [423, 10] on button at bounding box center [420, 11] width 11 height 12
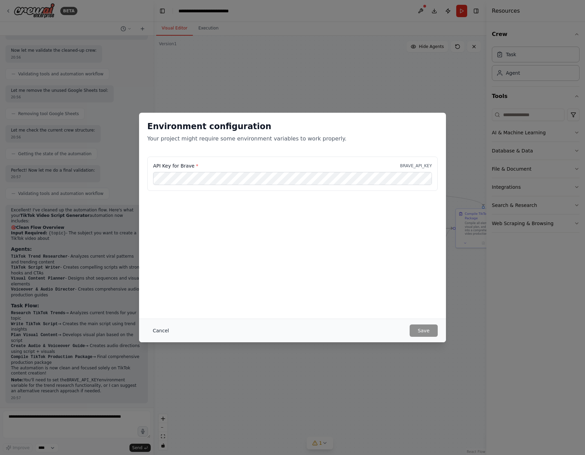
click at [151, 329] on button "Cancel" at bounding box center [160, 330] width 27 height 12
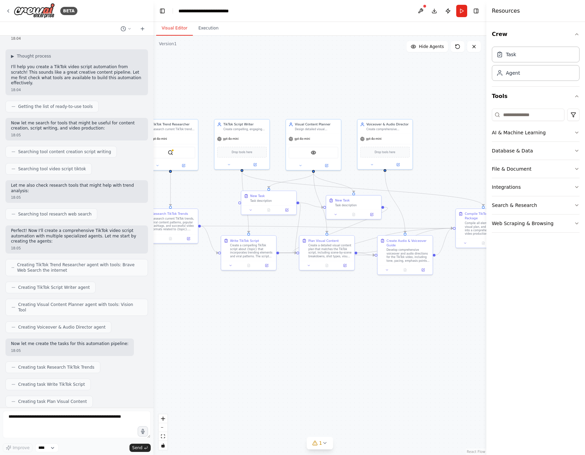
scroll to position [0, 0]
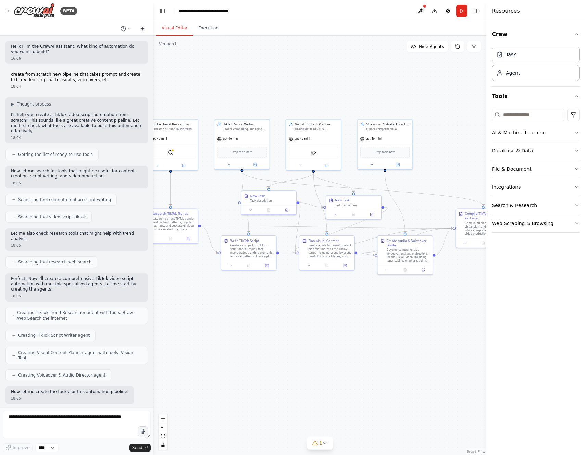
click at [147, 26] on button at bounding box center [142, 29] width 11 height 8
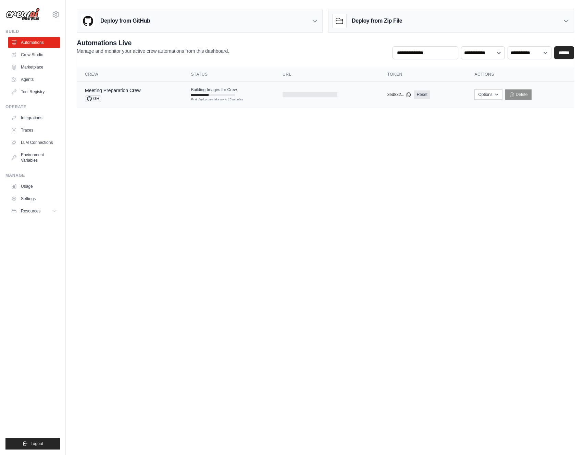
click at [219, 91] on span "Building Images for Crew" at bounding box center [214, 89] width 46 height 5
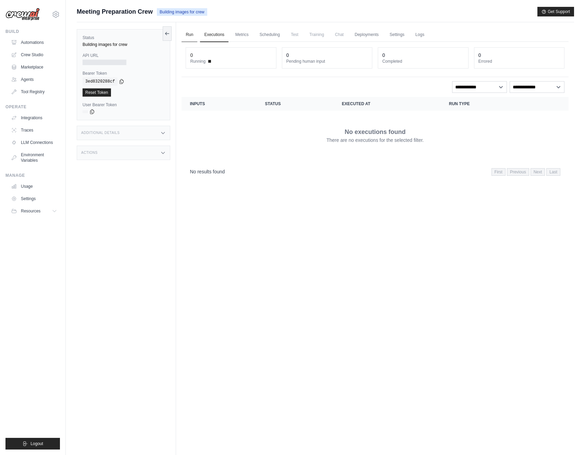
click at [189, 34] on link "Run" at bounding box center [190, 35] width 16 height 14
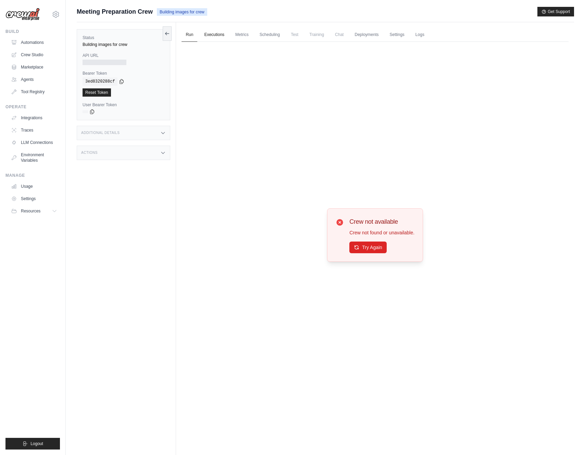
click at [218, 39] on link "Executions" at bounding box center [214, 35] width 28 height 14
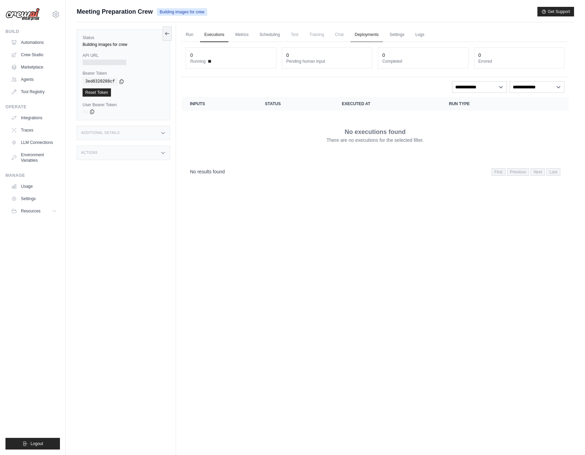
click at [366, 38] on link "Deployments" at bounding box center [366, 35] width 32 height 14
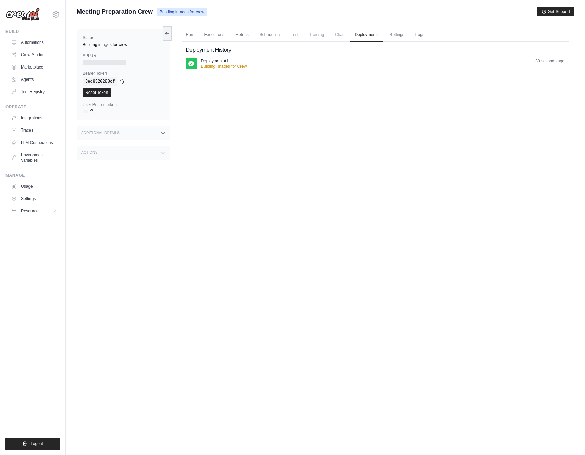
click at [245, 63] on div "Deployment #1" at bounding box center [224, 60] width 46 height 5
click at [206, 66] on p "Building Images for Crew" at bounding box center [224, 66] width 46 height 5
click at [206, 59] on p "Deployment #1" at bounding box center [215, 60] width 28 height 5
click at [221, 36] on link "Executions" at bounding box center [214, 35] width 28 height 14
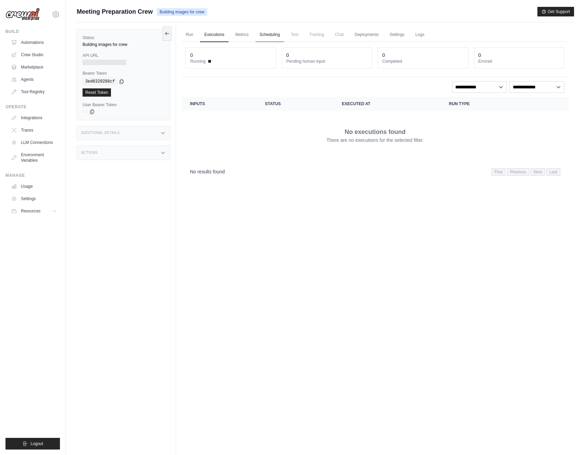
click at [279, 36] on link "Scheduling" at bounding box center [270, 35] width 28 height 14
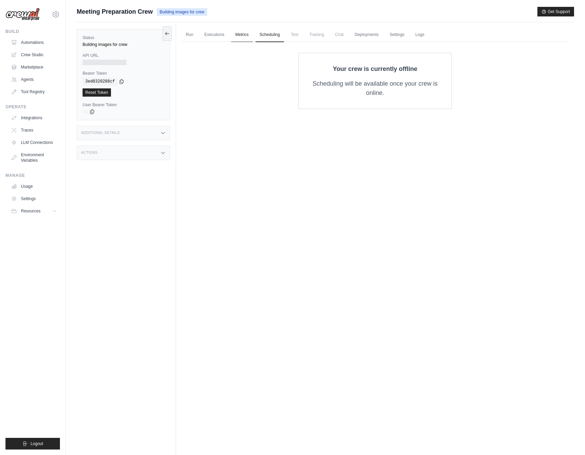
click at [241, 35] on link "Metrics" at bounding box center [242, 35] width 22 height 14
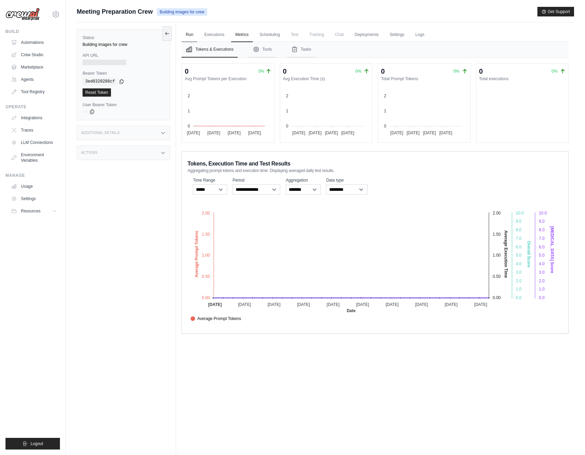
click at [193, 35] on link "Run" at bounding box center [190, 35] width 16 height 14
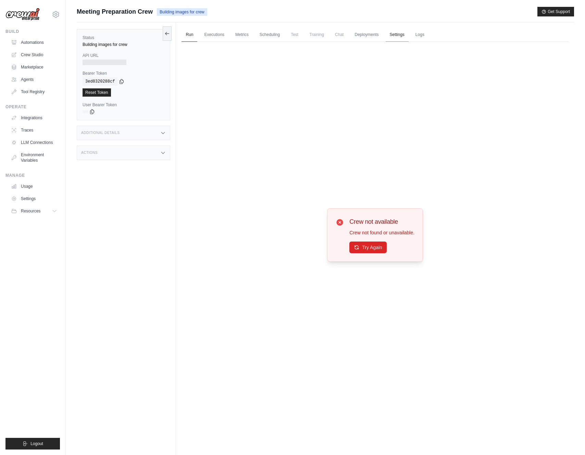
click at [399, 34] on link "Settings" at bounding box center [397, 35] width 23 height 14
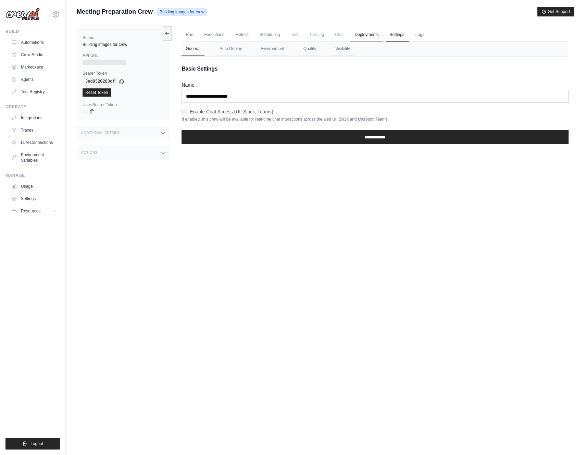
click at [376, 36] on link "Deployments" at bounding box center [366, 35] width 32 height 14
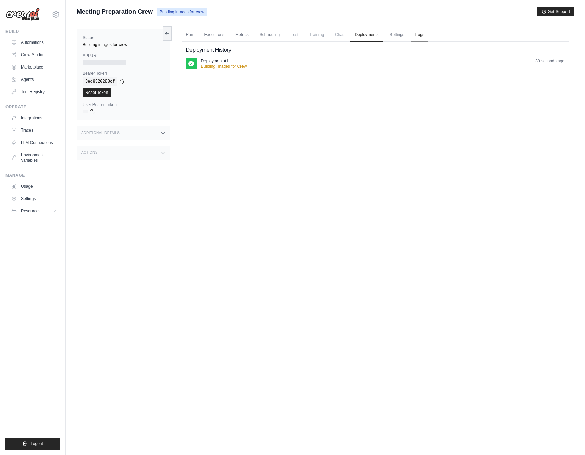
click at [420, 38] on link "Logs" at bounding box center [419, 35] width 17 height 14
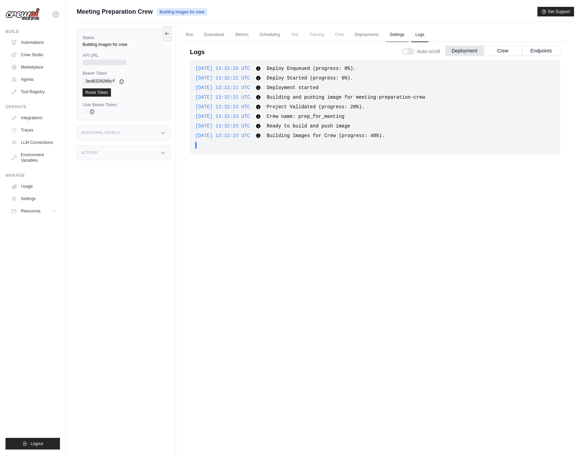
click at [397, 38] on link "Settings" at bounding box center [397, 35] width 23 height 14
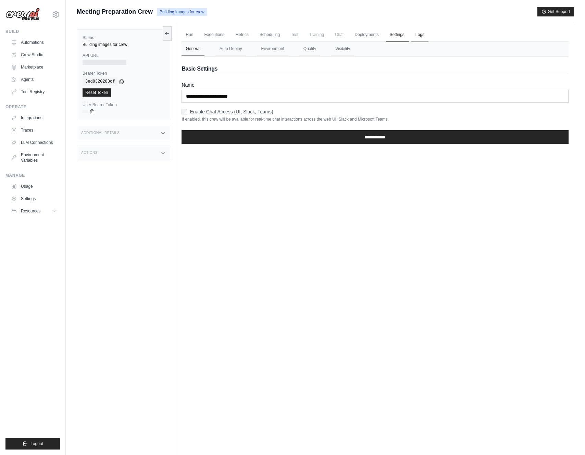
click at [422, 34] on link "Logs" at bounding box center [419, 35] width 17 height 14
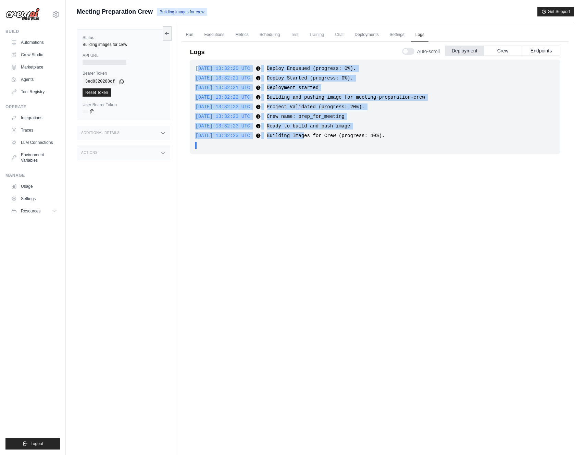
drag, startPoint x: 197, startPoint y: 67, endPoint x: 315, endPoint y: 133, distance: 135.4
click at [315, 133] on div "2025-08-29 13:32:20 UTC Deploy Enqueued (progress: 0%). Show more Show less 202…" at bounding box center [375, 107] width 371 height 95
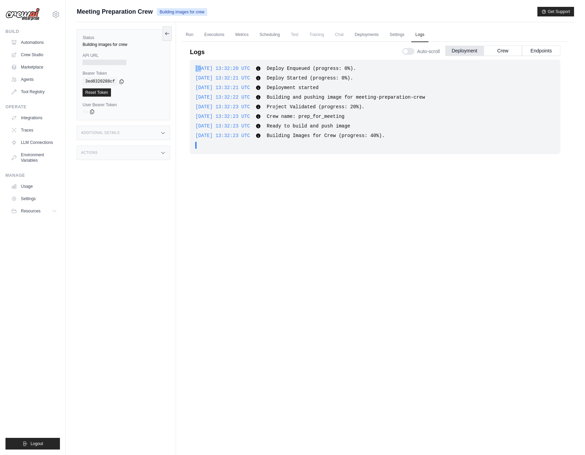
drag, startPoint x: 403, startPoint y: 139, endPoint x: 201, endPoint y: 69, distance: 213.6
click at [201, 69] on span "2025-08-29 13:32:20 UTC" at bounding box center [222, 68] width 55 height 5
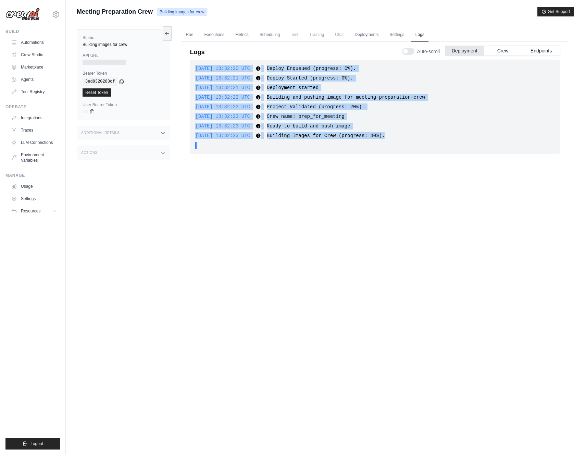
drag, startPoint x: 196, startPoint y: 67, endPoint x: 411, endPoint y: 135, distance: 226.1
click at [411, 135] on div "2025-08-29 13:32:20 UTC Deploy Enqueued (progress: 0%). Show more Show less 202…" at bounding box center [375, 107] width 371 height 95
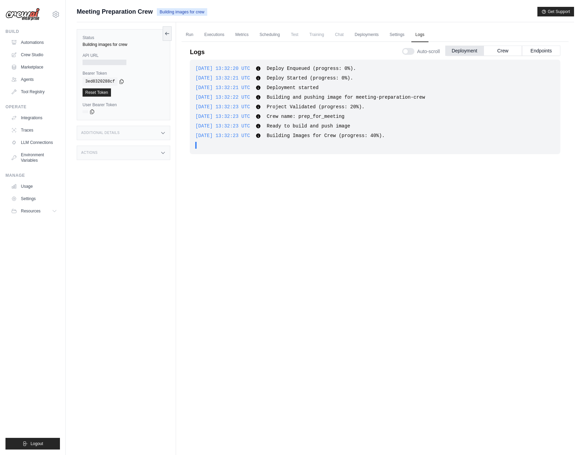
click at [411, 135] on div "2025-08-29 13:32:23 UTC Building Images for Crew (progress: 40%). Show more Sho…" at bounding box center [375, 135] width 360 height 7
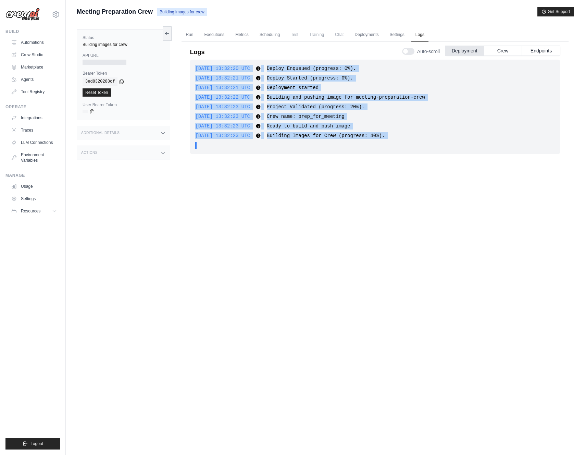
drag, startPoint x: 411, startPoint y: 135, endPoint x: 193, endPoint y: 64, distance: 229.6
click at [193, 64] on div "2025-08-29 13:32:20 UTC Deploy Enqueued (progress: 0%). Show more Show less 202…" at bounding box center [375, 107] width 371 height 95
click at [197, 68] on span "2025-08-29 13:32:20 UTC" at bounding box center [222, 68] width 55 height 5
drag, startPoint x: 195, startPoint y: 67, endPoint x: 403, endPoint y: 133, distance: 217.6
click at [403, 133] on div "2025-08-29 13:32:20 UTC Deploy Enqueued (progress: 0%). Show more Show less 202…" at bounding box center [375, 107] width 371 height 95
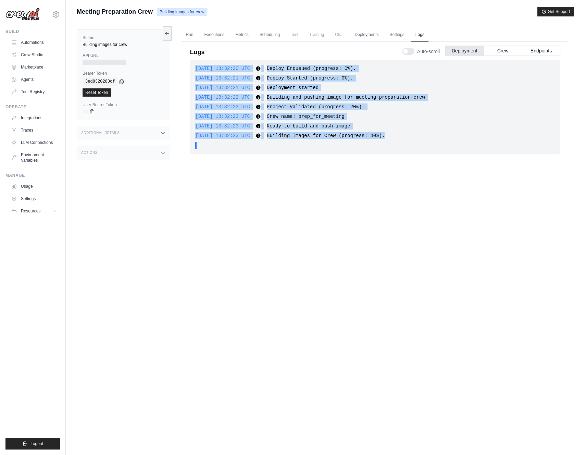
click at [403, 133] on div "2025-08-29 13:32:23 UTC Building Images for Crew (progress: 40%). Show more Sho…" at bounding box center [375, 135] width 360 height 7
drag, startPoint x: 403, startPoint y: 133, endPoint x: 415, endPoint y: 133, distance: 12.0
click at [415, 133] on div "2025-08-29 13:32:23 UTC Building Images for Crew (progress: 40%). Show more Sho…" at bounding box center [375, 135] width 360 height 7
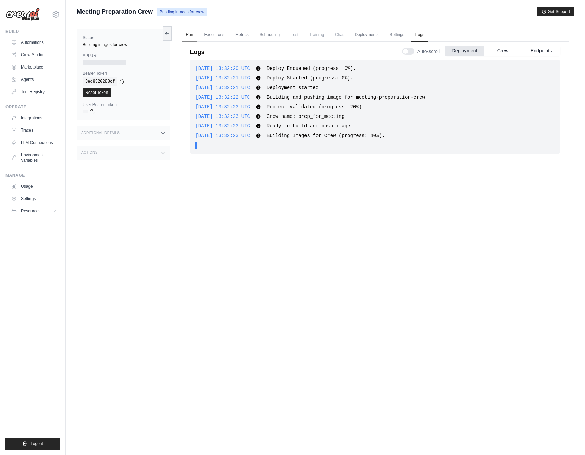
click at [194, 37] on link "Run" at bounding box center [190, 35] width 16 height 14
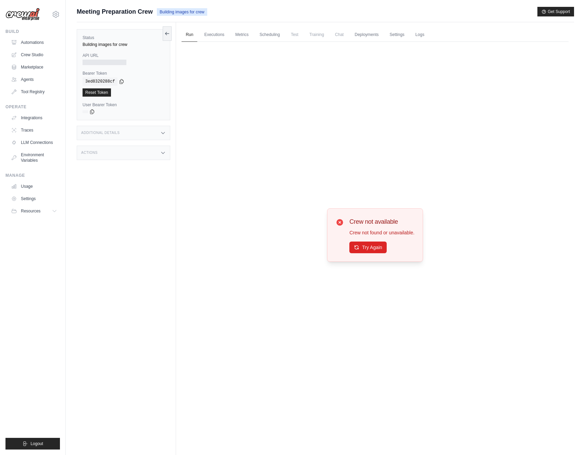
click at [353, 238] on div "Crew not available Crew not found or unavailable. Try Again" at bounding box center [381, 235] width 65 height 36
click at [354, 240] on div "Crew not available Crew not found or unavailable. Try Again" at bounding box center [381, 235] width 65 height 36
click at [355, 244] on button "Try Again" at bounding box center [367, 247] width 37 height 12
click at [355, 244] on button "Try Again" at bounding box center [367, 248] width 37 height 12
click at [123, 128] on div "Additional Details" at bounding box center [124, 133] width 94 height 14
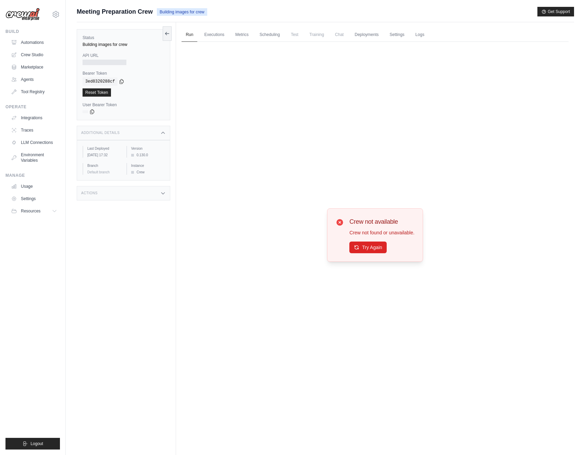
click at [121, 133] on div "Additional Details" at bounding box center [124, 133] width 94 height 14
click at [109, 147] on div "Actions" at bounding box center [124, 153] width 94 height 14
click at [112, 184] on link "Export React TSX Component" at bounding box center [124, 182] width 82 height 11
click at [96, 154] on h3 "Actions" at bounding box center [89, 153] width 16 height 4
click at [113, 258] on div "Status Building images for crew API URL Bearer Token copied 3ed8320288cf Reset …" at bounding box center [126, 249] width 99 height 455
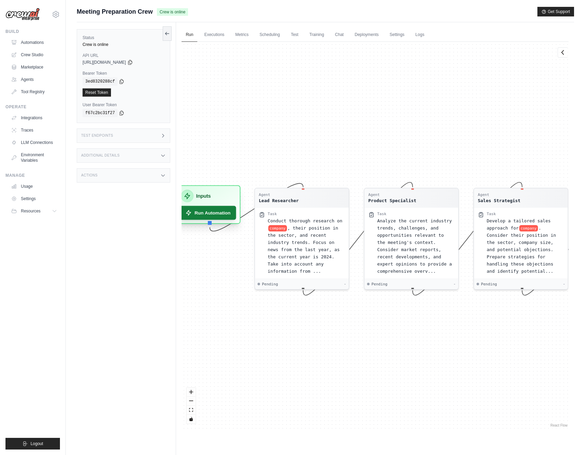
click at [210, 210] on button "Run Automation" at bounding box center [208, 213] width 57 height 14
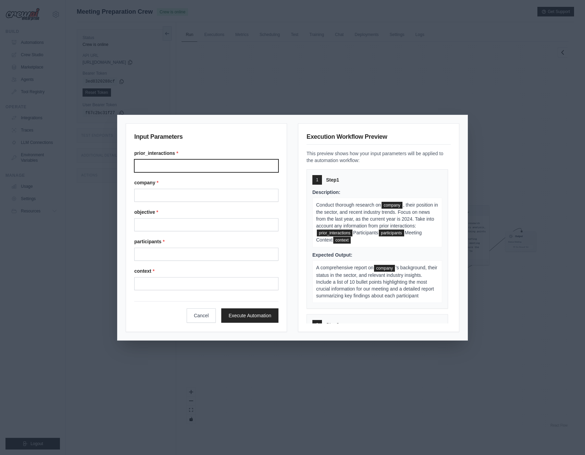
click at [213, 170] on input "Prior interactions" at bounding box center [206, 165] width 144 height 13
click at [202, 316] on button "Cancel" at bounding box center [201, 315] width 29 height 14
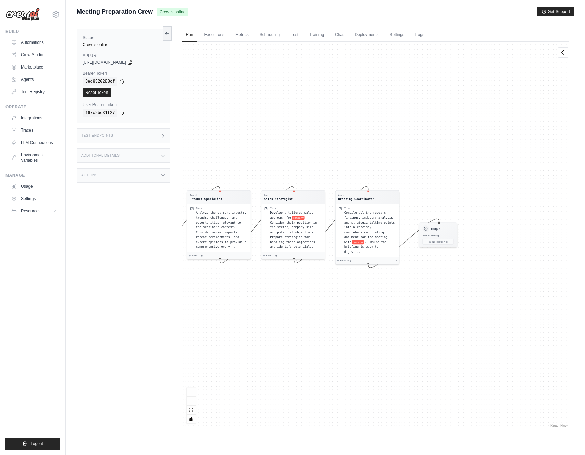
drag, startPoint x: 436, startPoint y: 294, endPoint x: 466, endPoint y: 272, distance: 37.4
click at [466, 272] on div "Agent Lead Researcher Task Conduct thorough research on company , their positio…" at bounding box center [375, 235] width 387 height 387
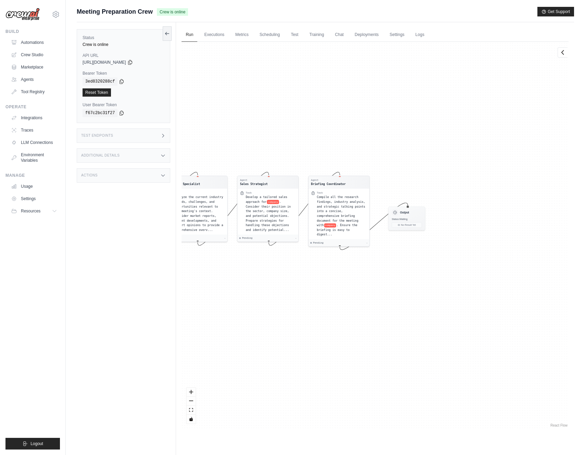
drag, startPoint x: 513, startPoint y: 273, endPoint x: 327, endPoint y: 273, distance: 186.4
click at [327, 273] on div "Agent Lead Researcher Task Conduct thorough research on company , their positio…" at bounding box center [375, 235] width 387 height 387
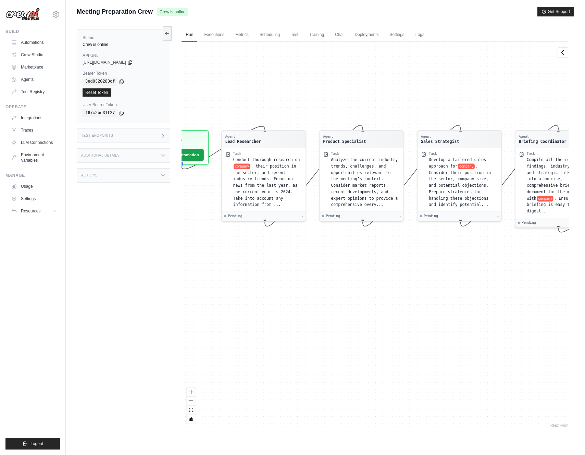
drag, startPoint x: 301, startPoint y: 270, endPoint x: 527, endPoint y: 248, distance: 226.5
click at [527, 248] on div "Agent Lead Researcher Task Conduct thorough research on company , their positio…" at bounding box center [375, 235] width 387 height 387
drag, startPoint x: 347, startPoint y: 267, endPoint x: 507, endPoint y: 267, distance: 160.3
click at [507, 267] on div "Agent Lead Researcher Task Conduct thorough research on company , their positio…" at bounding box center [375, 235] width 387 height 387
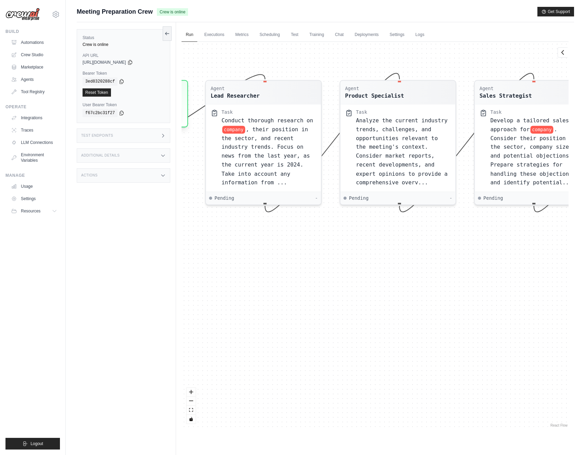
drag, startPoint x: 450, startPoint y: 243, endPoint x: 281, endPoint y: 243, distance: 169.2
click at [281, 243] on div "Agent Lead Researcher Task Conduct thorough research on company , their positio…" at bounding box center [375, 235] width 387 height 387
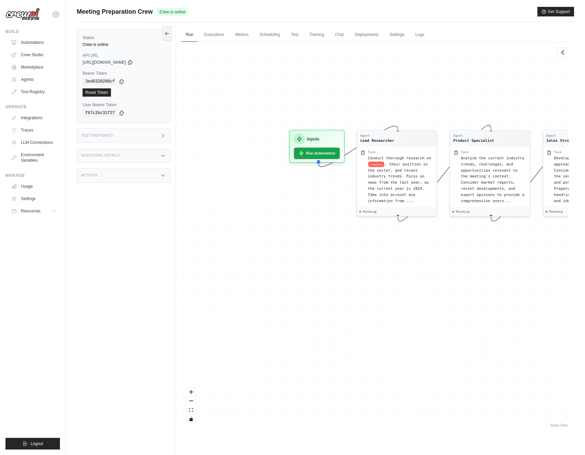
drag, startPoint x: 244, startPoint y: 242, endPoint x: 373, endPoint y: 241, distance: 129.2
click at [373, 241] on div "Agent Lead Researcher Task Conduct thorough research on company , their positio…" at bounding box center [375, 235] width 387 height 387
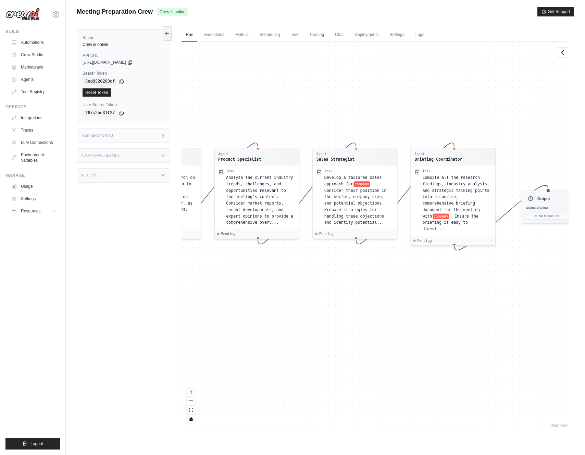
drag, startPoint x: 510, startPoint y: 269, endPoint x: 256, endPoint y: 269, distance: 254.6
click at [256, 269] on div "Agent Lead Researcher Task Conduct thorough research on company , their positio…" at bounding box center [375, 235] width 387 height 387
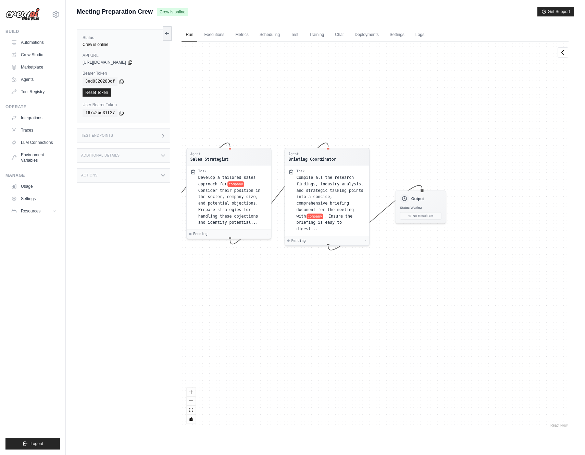
drag, startPoint x: 496, startPoint y: 245, endPoint x: 376, endPoint y: 245, distance: 120.6
click at [376, 245] on div "Agent Lead Researcher Task Conduct thorough research on company , their positio…" at bounding box center [375, 235] width 387 height 387
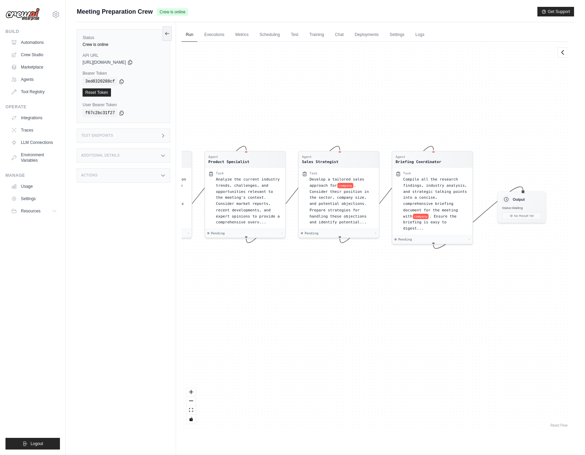
drag, startPoint x: 305, startPoint y: 274, endPoint x: 445, endPoint y: 267, distance: 140.7
click at [444, 267] on div "Agent Lead Researcher Task Conduct thorough research on company , their positio…" at bounding box center [375, 235] width 387 height 387
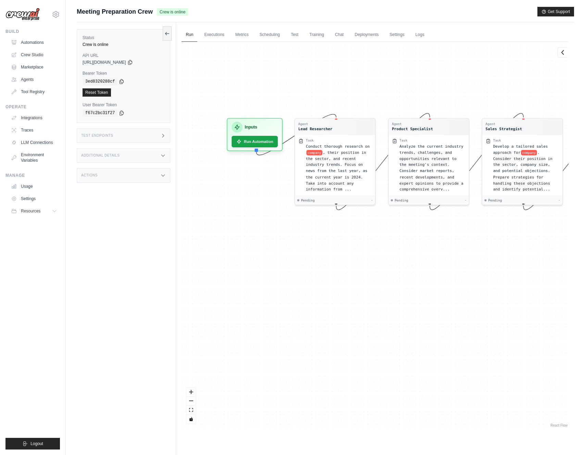
drag, startPoint x: 299, startPoint y: 269, endPoint x: 445, endPoint y: 243, distance: 147.6
click at [445, 243] on div "Agent Lead Researcher Task Conduct thorough research on company , their positio…" at bounding box center [375, 235] width 387 height 387
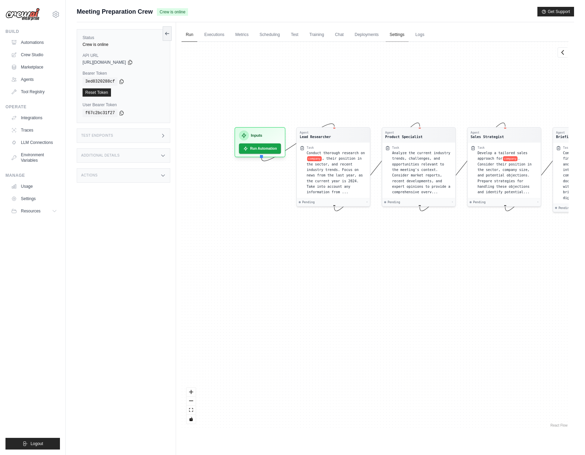
click at [402, 35] on link "Settings" at bounding box center [397, 35] width 23 height 14
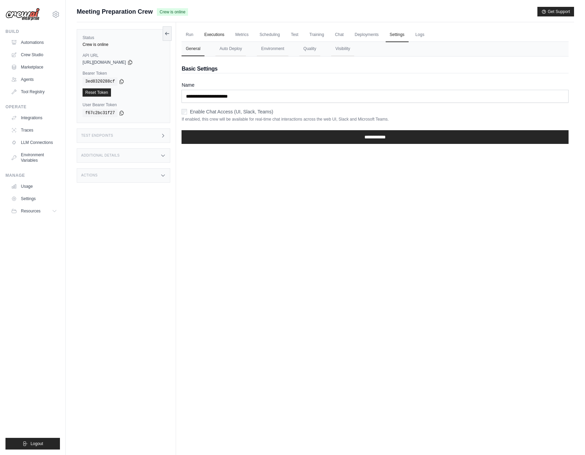
click at [208, 37] on link "Executions" at bounding box center [214, 35] width 28 height 14
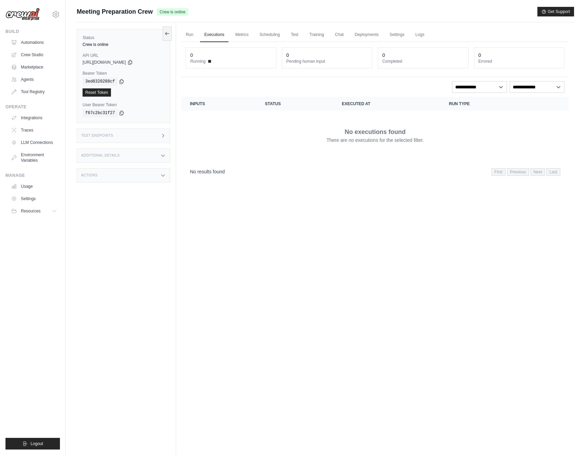
click at [181, 35] on div "Run Executions Metrics Scheduling Test Training Chat Deployments Settings Logs …" at bounding box center [375, 249] width 398 height 455
click at [188, 36] on link "Run" at bounding box center [190, 35] width 16 height 14
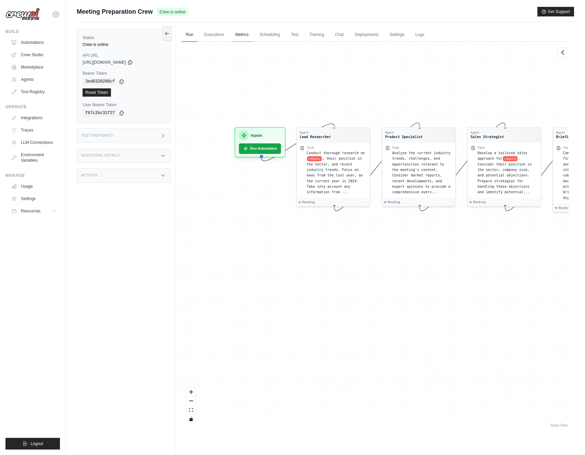
click at [242, 38] on link "Metrics" at bounding box center [242, 35] width 22 height 14
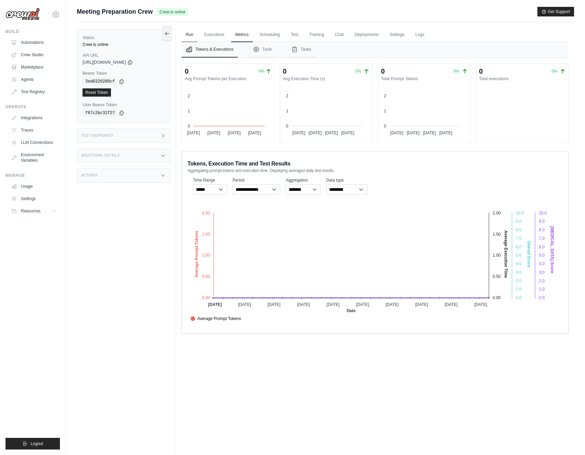
click at [192, 38] on link "Run" at bounding box center [190, 35] width 16 height 14
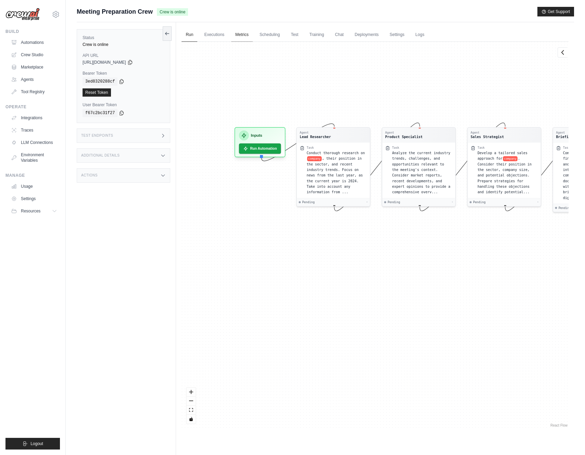
click at [235, 38] on link "Metrics" at bounding box center [242, 35] width 22 height 14
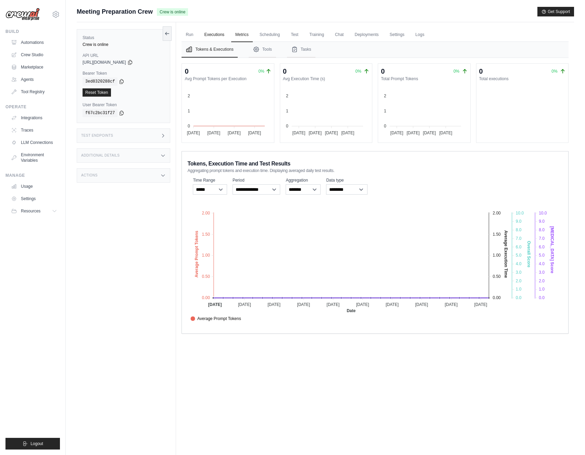
click at [213, 36] on link "Executions" at bounding box center [214, 35] width 28 height 14
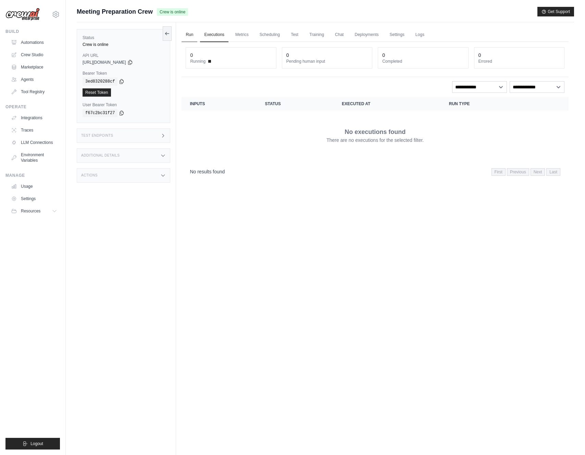
click at [190, 38] on link "Run" at bounding box center [190, 35] width 16 height 14
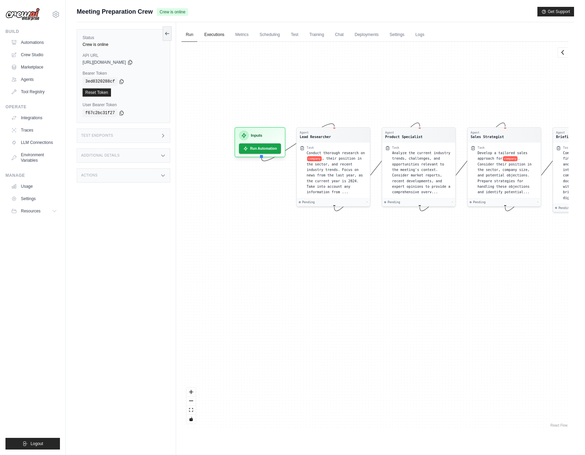
click at [212, 38] on link "Executions" at bounding box center [214, 35] width 28 height 14
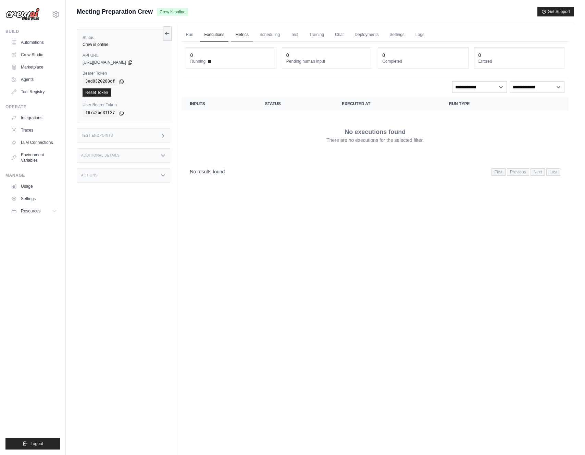
click at [237, 38] on link "Metrics" at bounding box center [242, 35] width 22 height 14
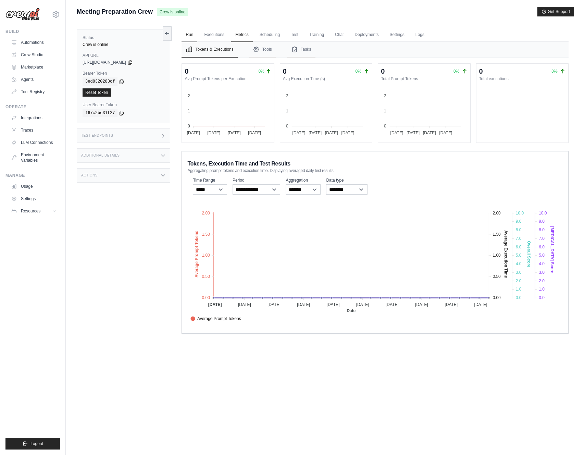
click at [196, 39] on link "Run" at bounding box center [190, 35] width 16 height 14
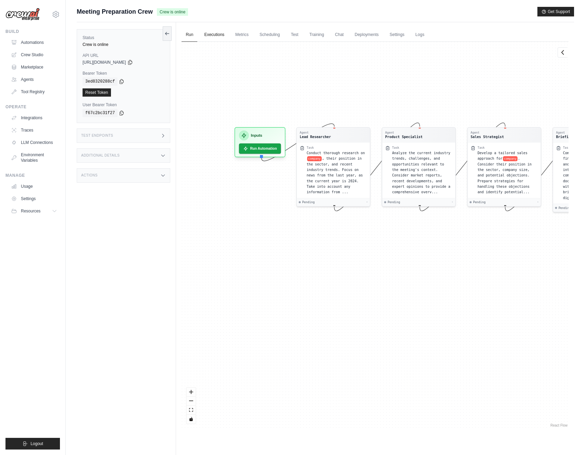
click at [211, 38] on link "Executions" at bounding box center [214, 35] width 28 height 14
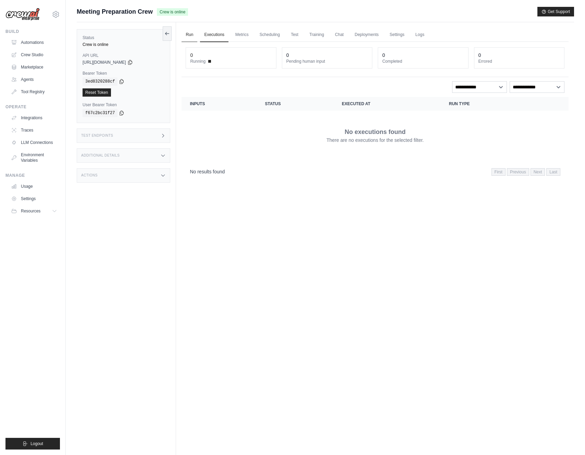
click at [189, 34] on link "Run" at bounding box center [190, 35] width 16 height 14
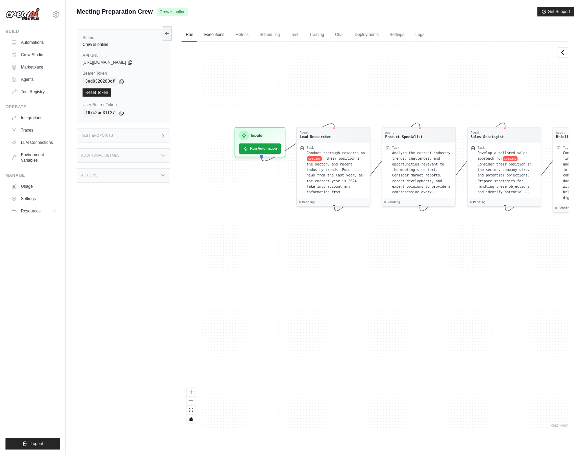
click at [214, 39] on link "Executions" at bounding box center [214, 35] width 28 height 14
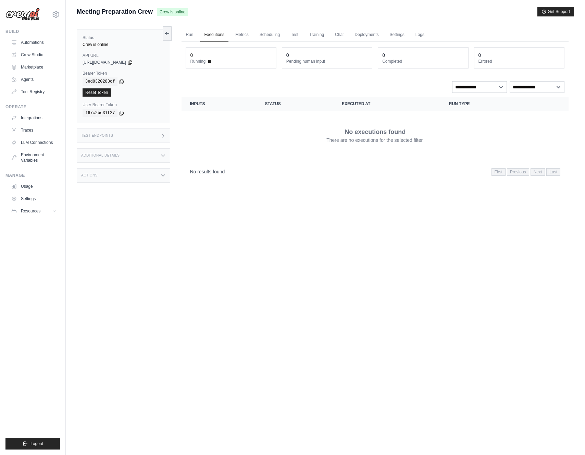
click at [230, 36] on ul "Run Executions Metrics Scheduling Test Training Chat Deployments Settings Logs" at bounding box center [375, 35] width 387 height 14
click at [237, 36] on link "Metrics" at bounding box center [242, 35] width 22 height 14
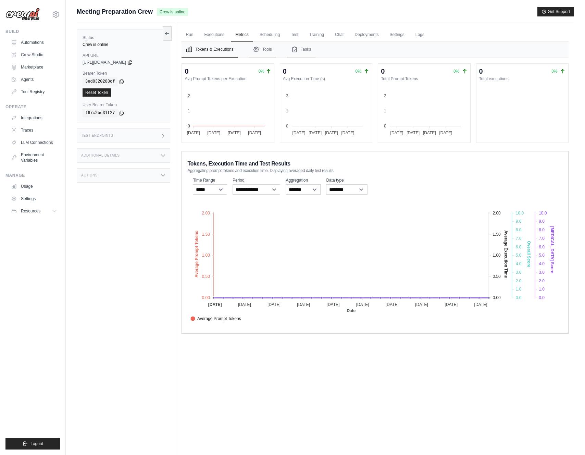
click at [255, 36] on ul "Run Executions Metrics Scheduling Test Training Chat Deployments Settings Logs" at bounding box center [375, 35] width 387 height 14
click at [269, 36] on link "Scheduling" at bounding box center [270, 35] width 28 height 14
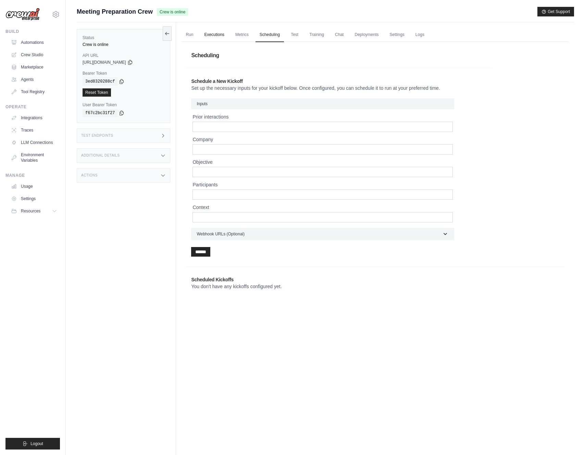
click at [216, 40] on link "Executions" at bounding box center [214, 35] width 28 height 14
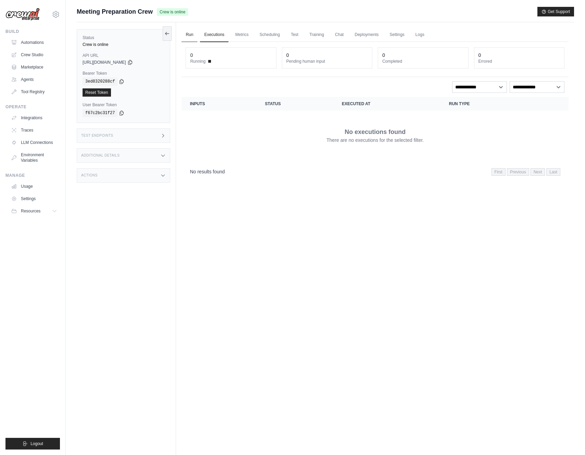
click at [183, 36] on link "Run" at bounding box center [190, 35] width 16 height 14
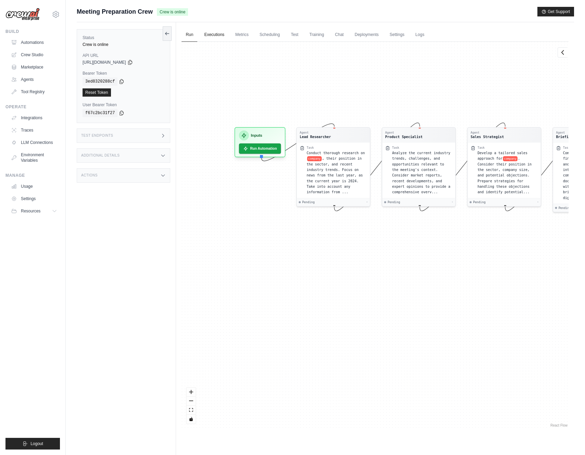
click at [214, 33] on link "Executions" at bounding box center [214, 35] width 28 height 14
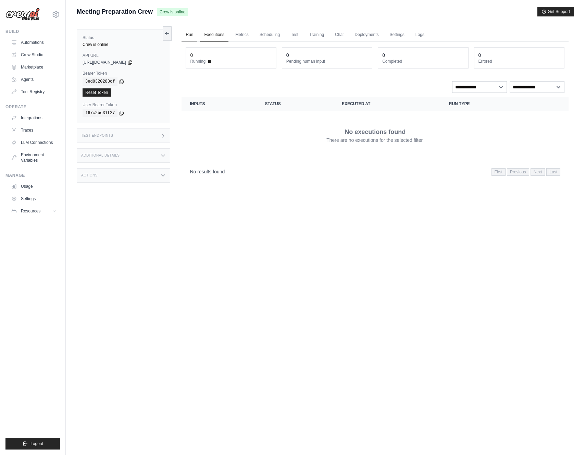
click at [189, 37] on link "Run" at bounding box center [190, 35] width 16 height 14
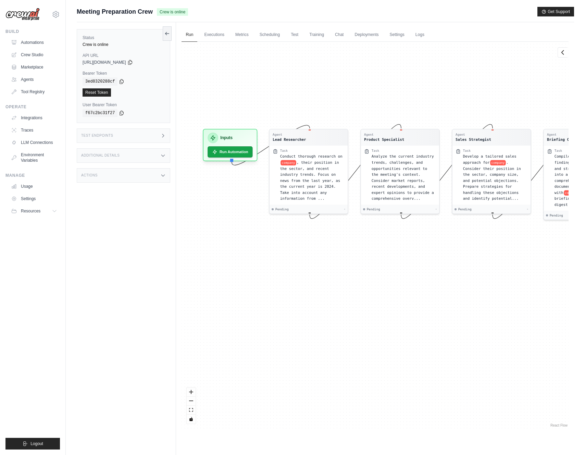
drag, startPoint x: 287, startPoint y: 197, endPoint x: 232, endPoint y: 211, distance: 56.4
click at [232, 211] on div "Agent Lead Researcher Task Conduct thorough research on company , their positio…" at bounding box center [375, 235] width 387 height 387
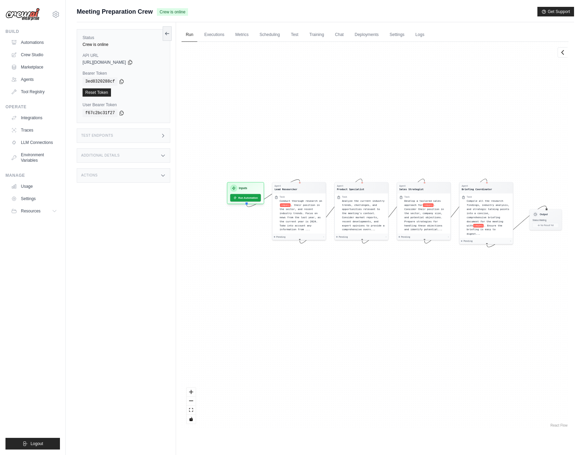
drag, startPoint x: 401, startPoint y: 275, endPoint x: 276, endPoint y: 275, distance: 125.1
click at [276, 275] on div "Agent Lead Researcher Task Conduct thorough research on company , their positio…" at bounding box center [375, 235] width 387 height 387
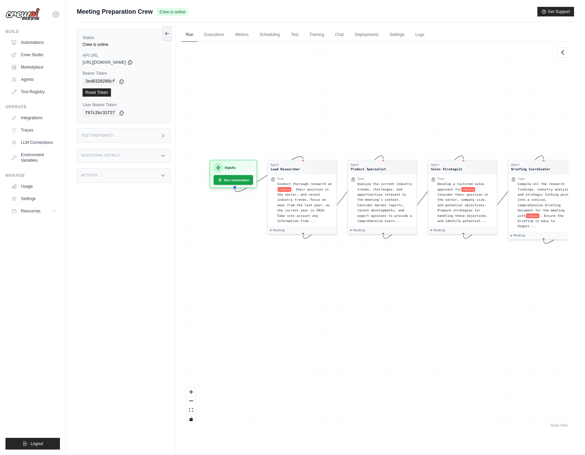
drag, startPoint x: 269, startPoint y: 271, endPoint x: 466, endPoint y: 274, distance: 197.0
click at [466, 274] on div "Agent Lead Researcher Task Conduct thorough research on company , their positio…" at bounding box center [375, 235] width 387 height 387
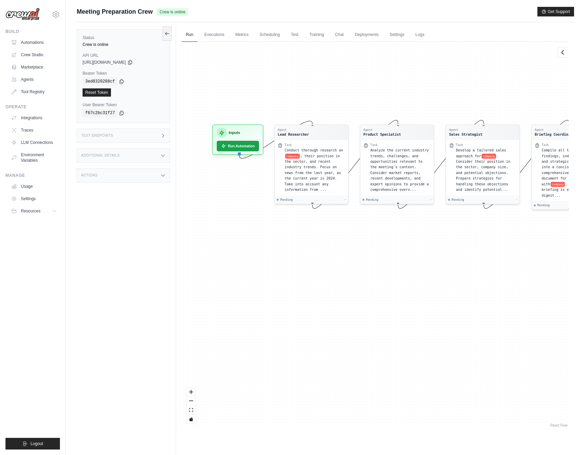
drag, startPoint x: 406, startPoint y: 316, endPoint x: 478, endPoint y: 287, distance: 77.6
click at [478, 287] on div "Agent Lead Researcher Task Conduct thorough research on company , their positio…" at bounding box center [375, 235] width 387 height 387
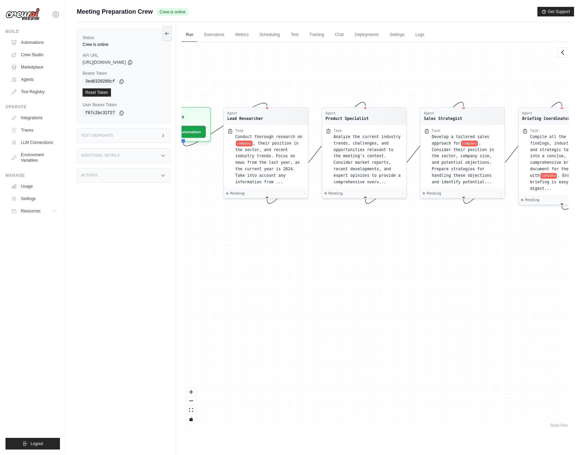
drag, startPoint x: 288, startPoint y: 169, endPoint x: 148, endPoint y: 168, distance: 140.1
click at [148, 168] on div "Status Crew is online API URL copied https://meeting-preparation-crew-2c34f347-…" at bounding box center [325, 249] width 497 height 455
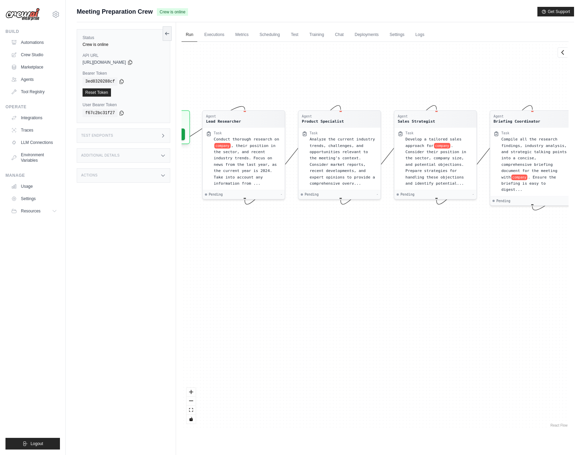
drag, startPoint x: 205, startPoint y: 69, endPoint x: 328, endPoint y: 69, distance: 122.7
click at [328, 69] on div "Agent Lead Researcher Task Conduct thorough research on company , their positio…" at bounding box center [375, 235] width 387 height 387
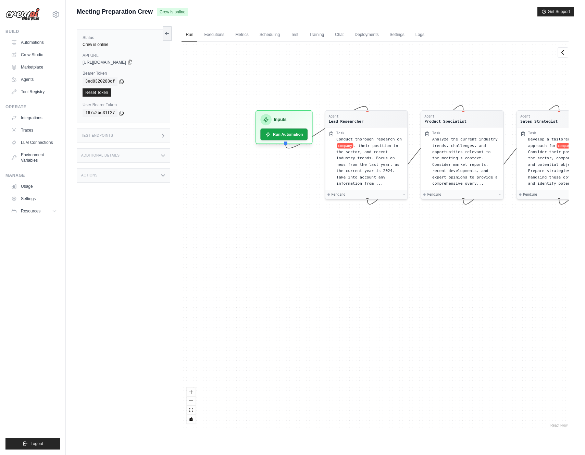
click at [133, 62] on icon at bounding box center [129, 61] width 5 height 5
click at [110, 137] on h3 "Test Endpoints" at bounding box center [97, 136] width 32 height 4
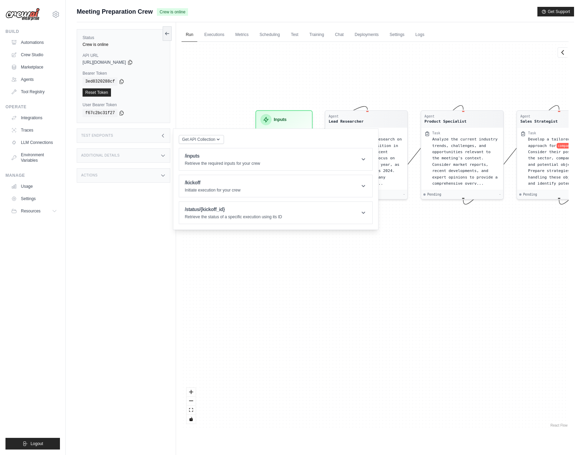
click at [106, 158] on div "Additional Details" at bounding box center [124, 155] width 94 height 14
click at [102, 216] on div "Actions" at bounding box center [124, 216] width 94 height 14
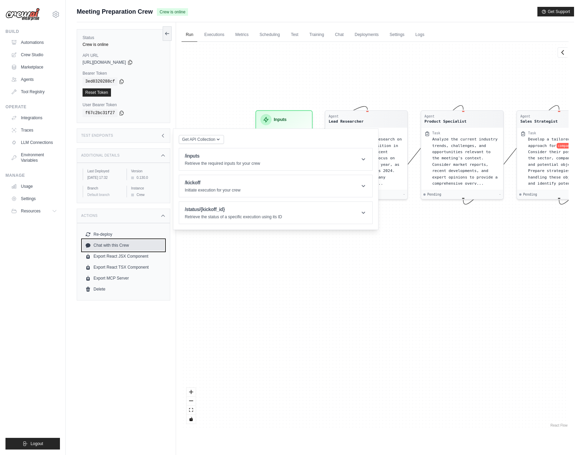
click at [100, 251] on link "Chat with this Crew" at bounding box center [124, 245] width 82 height 11
click at [256, 89] on div "Agent Lead Researcher Task Conduct thorough research on company , their positio…" at bounding box center [375, 235] width 387 height 387
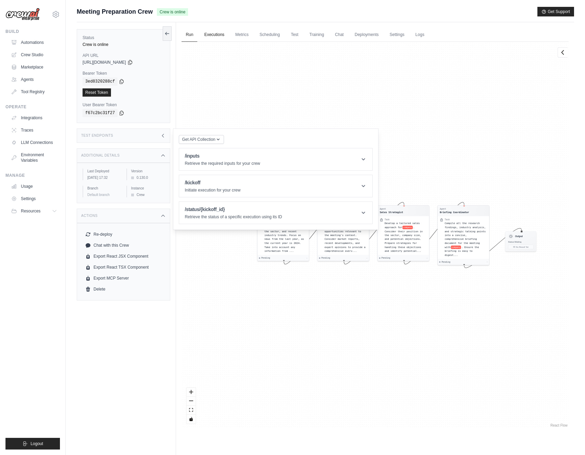
click at [219, 36] on link "Executions" at bounding box center [214, 35] width 28 height 14
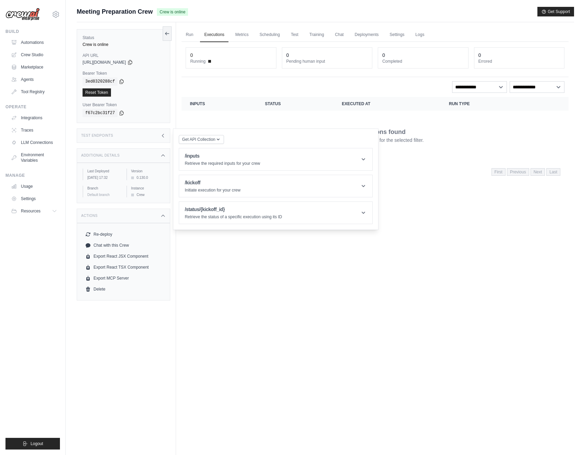
click at [366, 106] on th "Executed at" at bounding box center [387, 104] width 107 height 14
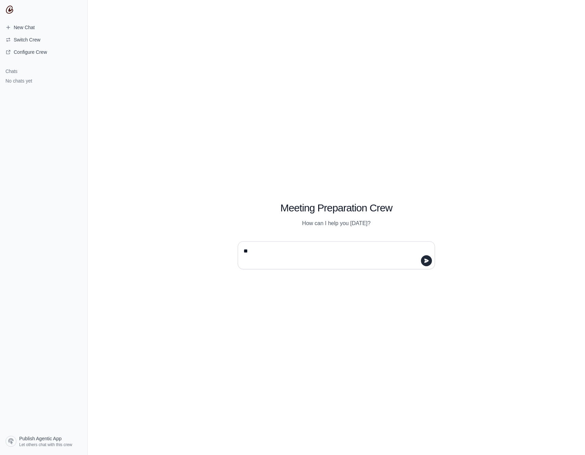
type textarea "*"
type textarea "**********"
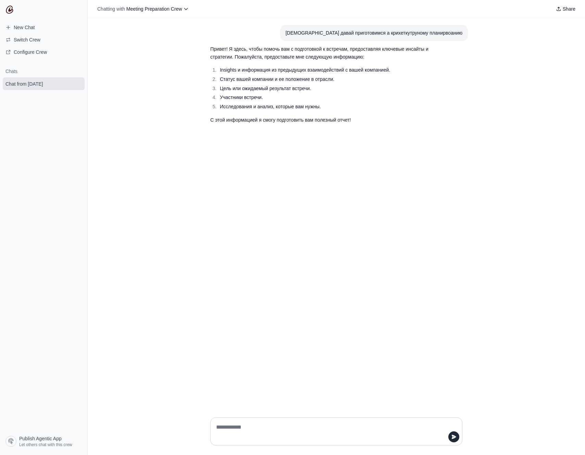
click at [218, 432] on textarea at bounding box center [334, 431] width 239 height 19
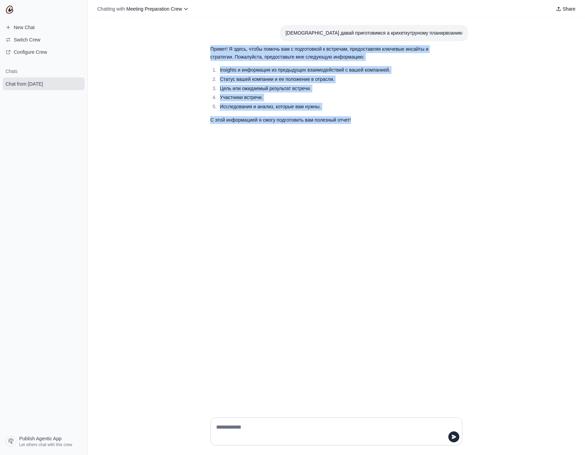
drag, startPoint x: 356, startPoint y: 124, endPoint x: 199, endPoint y: 46, distance: 175.3
click at [199, 46] on div "йоу давай приготовимся а крихеткутруному планирвоанию Привет! Я здесь, чтобы по…" at bounding box center [336, 215] width 497 height 394
click at [216, 51] on p "Привет! Я здесь, чтобы помочь вам с подготовкой к встречам, предоставляя ключев…" at bounding box center [319, 53] width 219 height 16
drag, startPoint x: 207, startPoint y: 48, endPoint x: 394, endPoint y: 125, distance: 203.0
click at [394, 125] on section "Привет! Я здесь, чтобы помочь вам с подготовкой к встречам, предоставляя ключев…" at bounding box center [320, 84] width 230 height 87
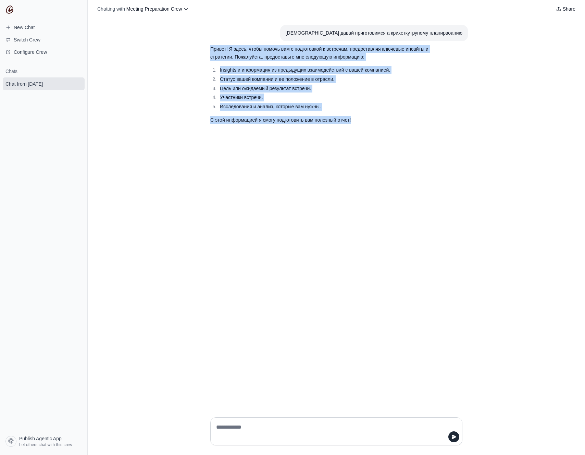
click at [394, 125] on section "Привет! Я здесь, чтобы помочь вам с подготовкой к встречам, предоставляя ключев…" at bounding box center [320, 84] width 230 height 87
